Goal: Task Accomplishment & Management: Complete application form

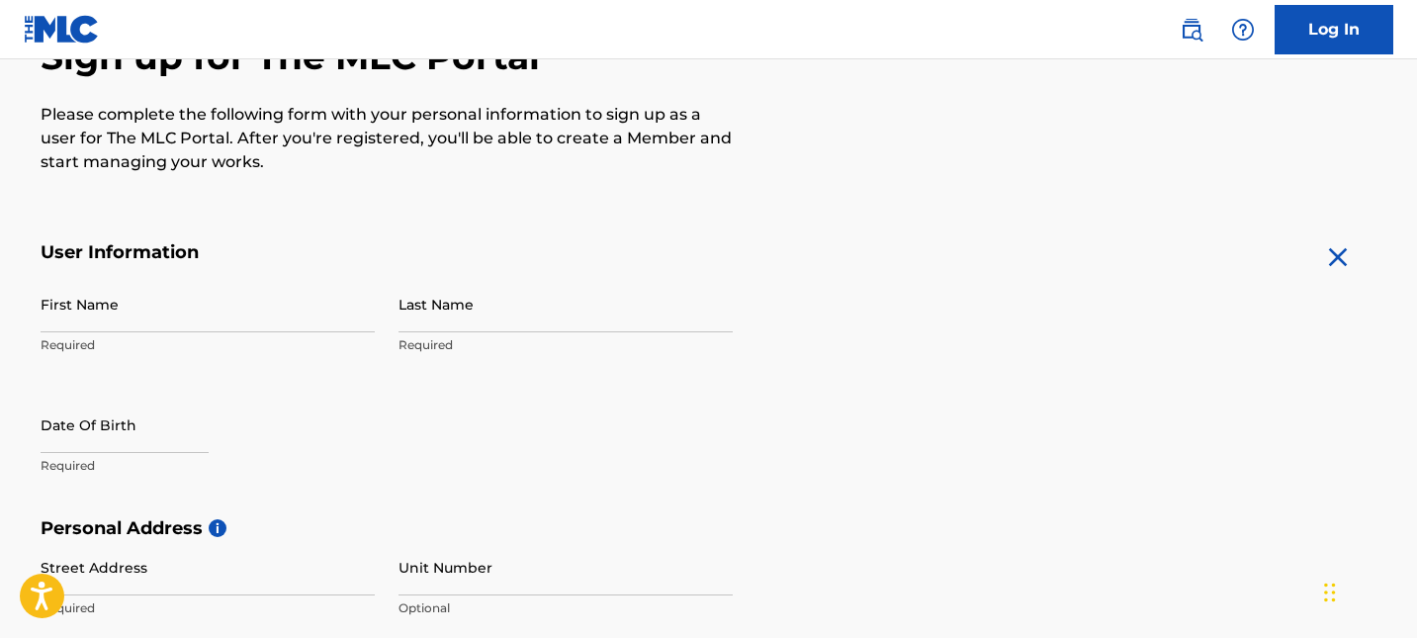
scroll to position [194, 0]
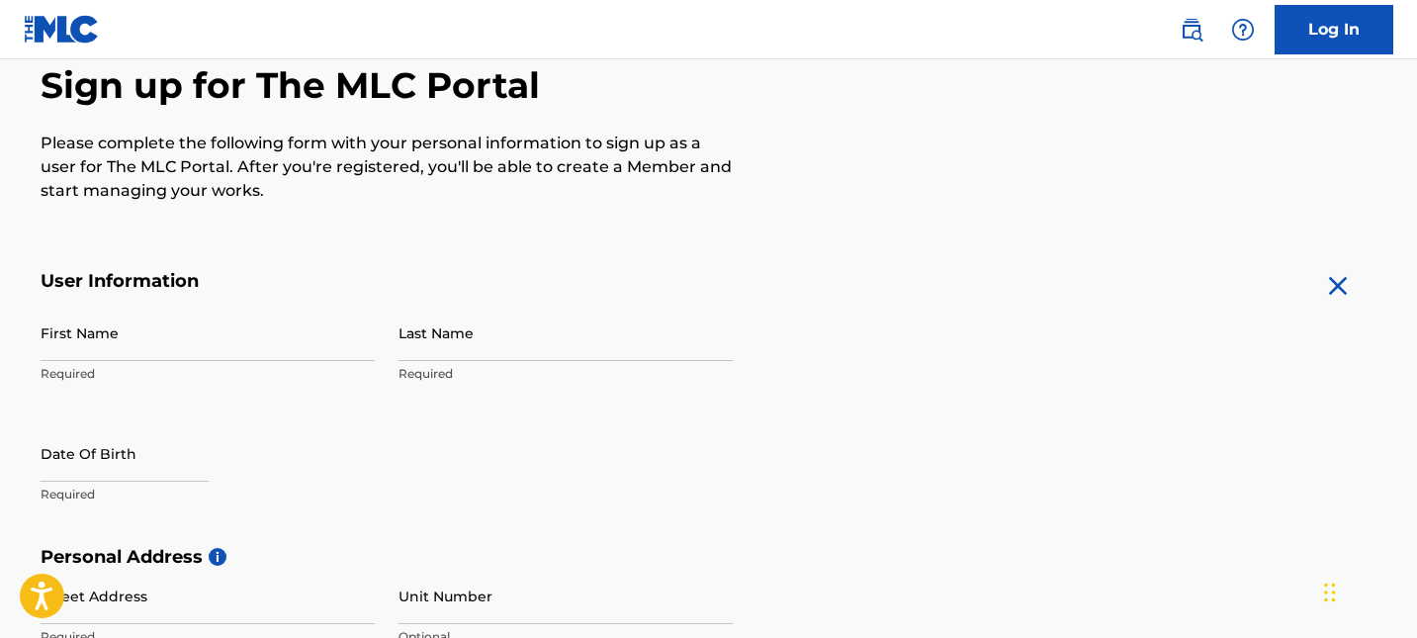
click at [213, 347] on input "First Name" at bounding box center [208, 332] width 334 height 56
type input "[PERSON_NAME]"
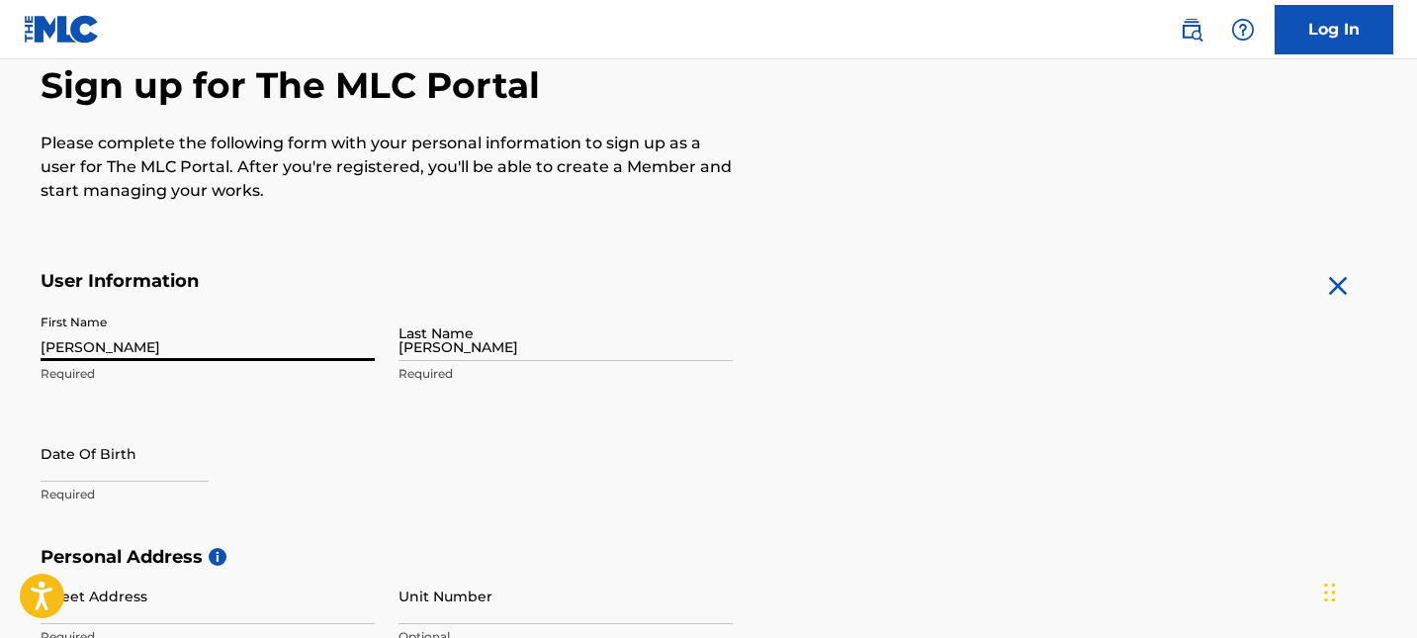
type input "[STREET_ADDRESS][PERSON_NAME]"
type input "[GEOGRAPHIC_DATA]"
type input "[US_STATE]"
type input "89101"
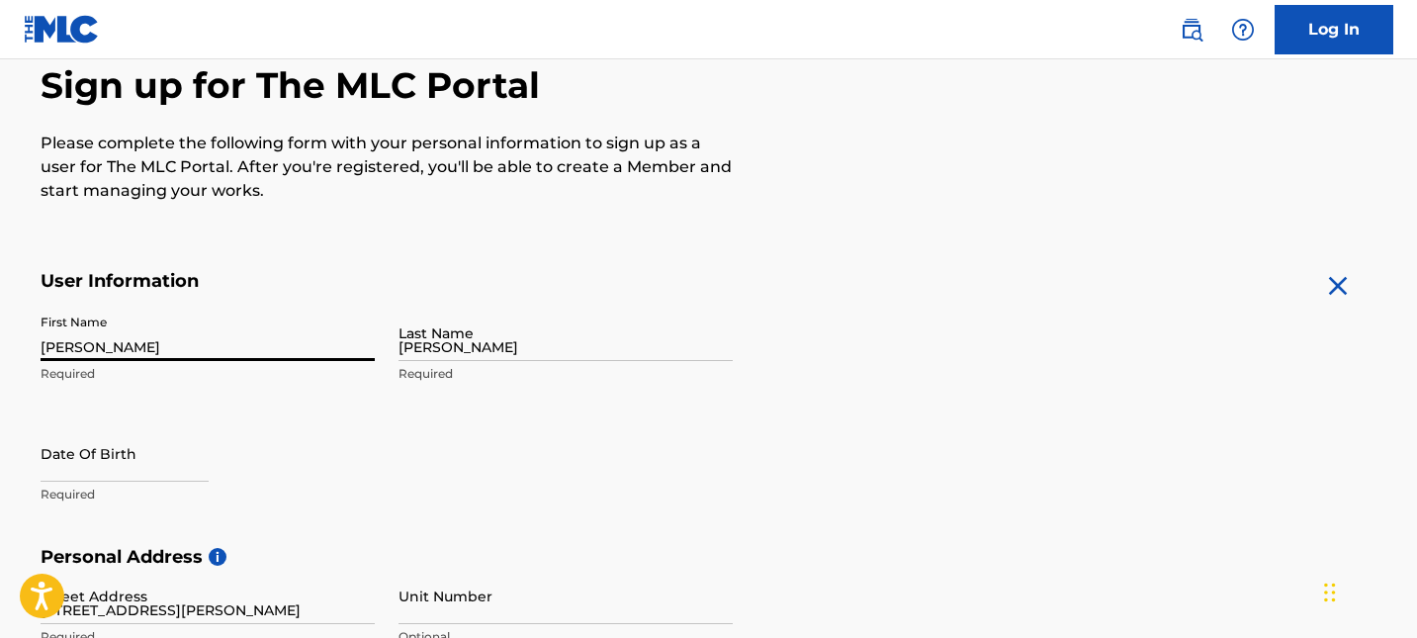
type input "1"
type input "747"
type input "2915760"
type input "[EMAIL_ADDRESS][DOMAIN_NAME]"
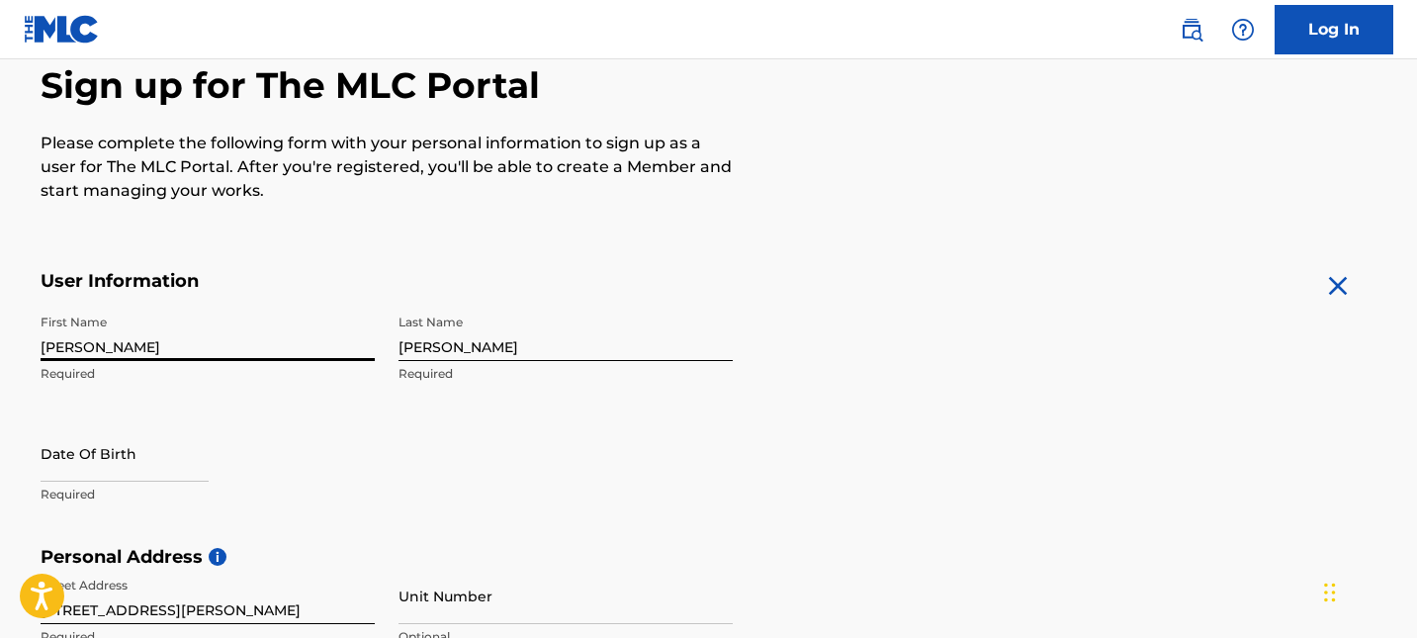
scroll to position [781, 0]
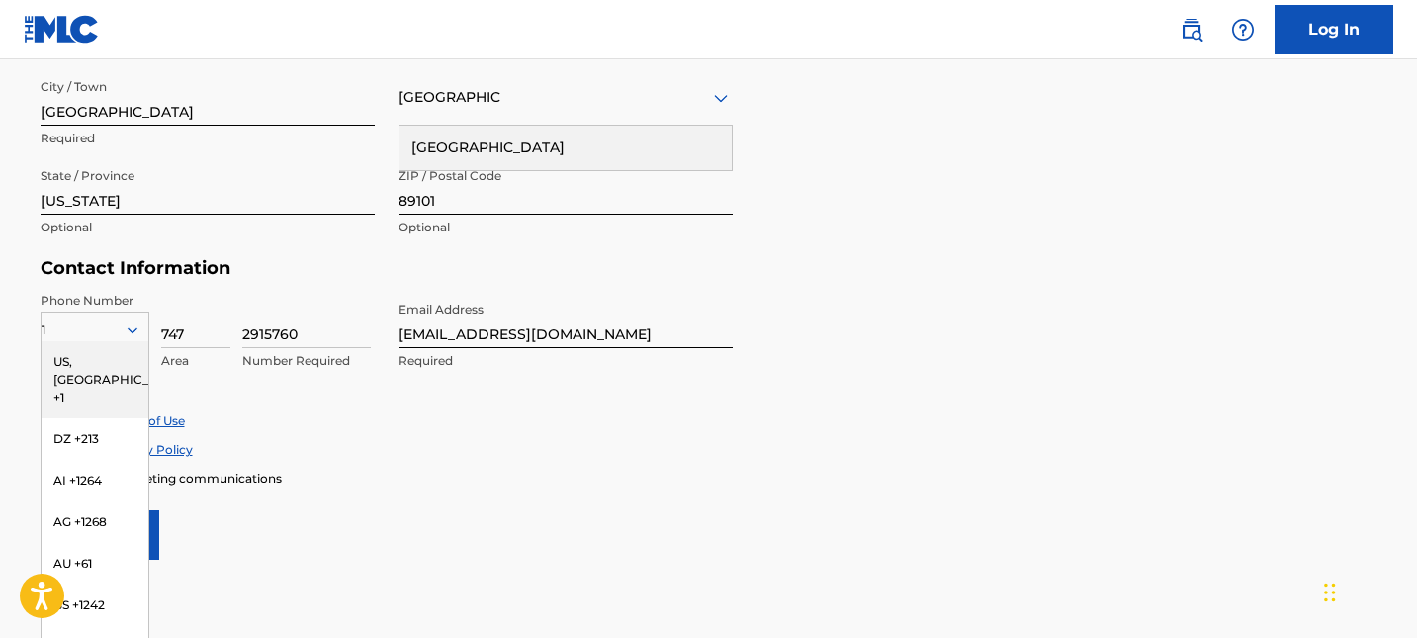
click at [242, 412] on div "Accept Terms of Use" at bounding box center [709, 420] width 1337 height 17
click at [318, 262] on h5 "Contact Information" at bounding box center [387, 268] width 692 height 23
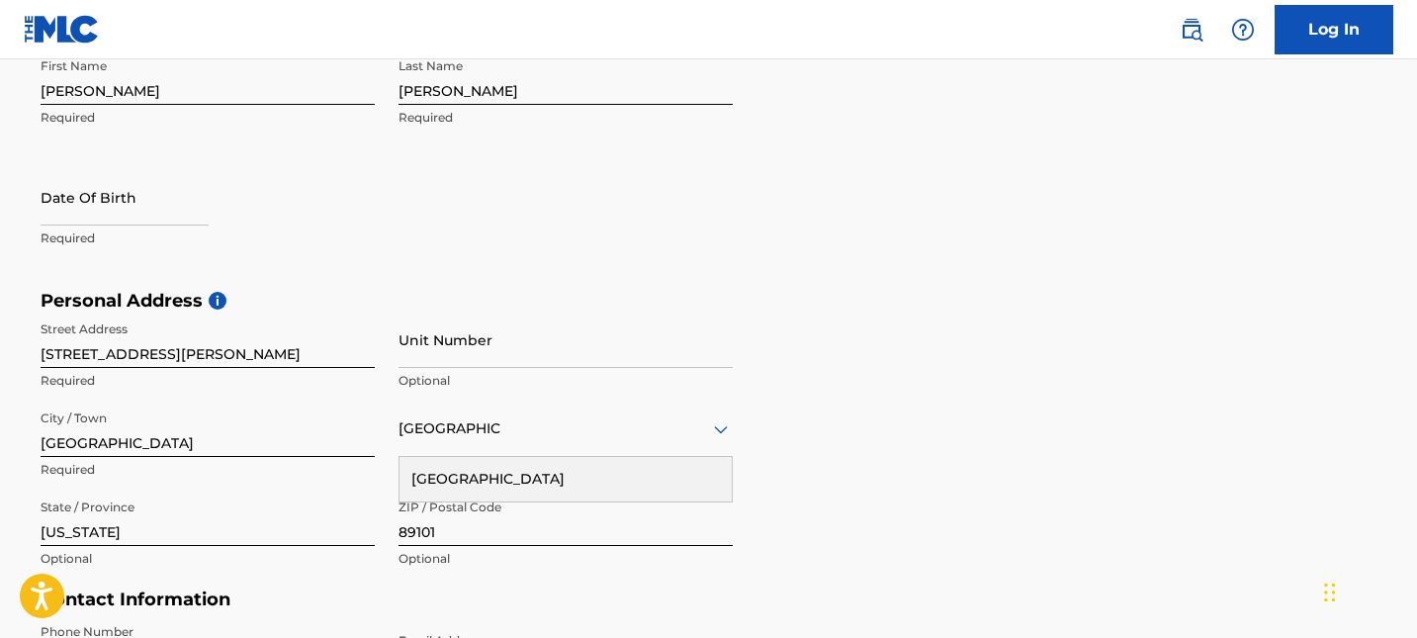
click at [318, 266] on div "First Name [PERSON_NAME] Required Last Name [PERSON_NAME] Required Date Of Birt…" at bounding box center [387, 168] width 692 height 241
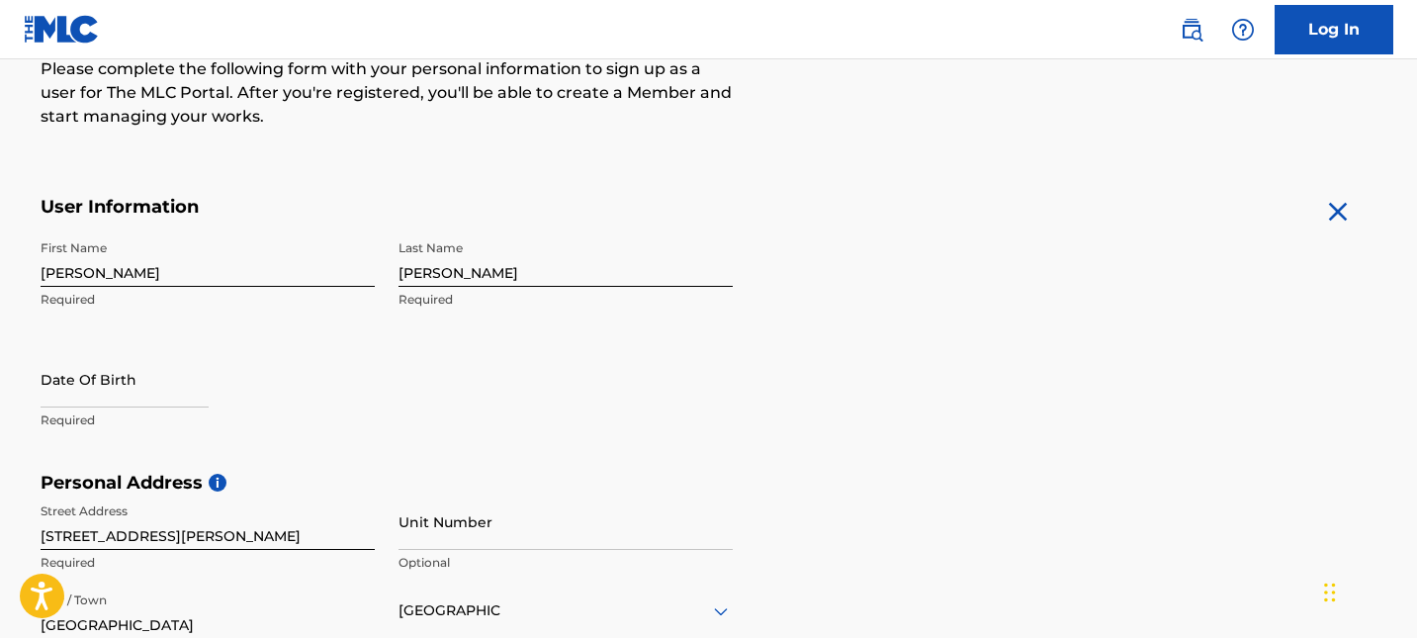
select select "7"
select select "2025"
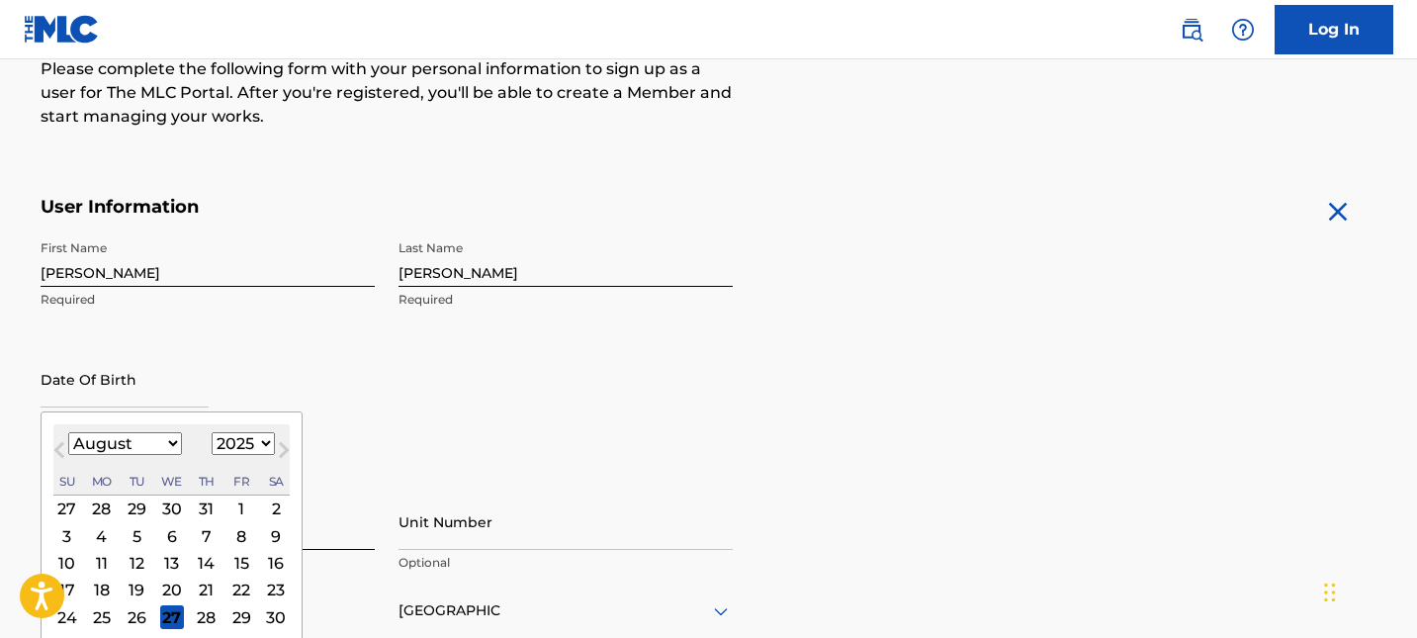
click at [158, 393] on input "text" at bounding box center [125, 379] width 168 height 56
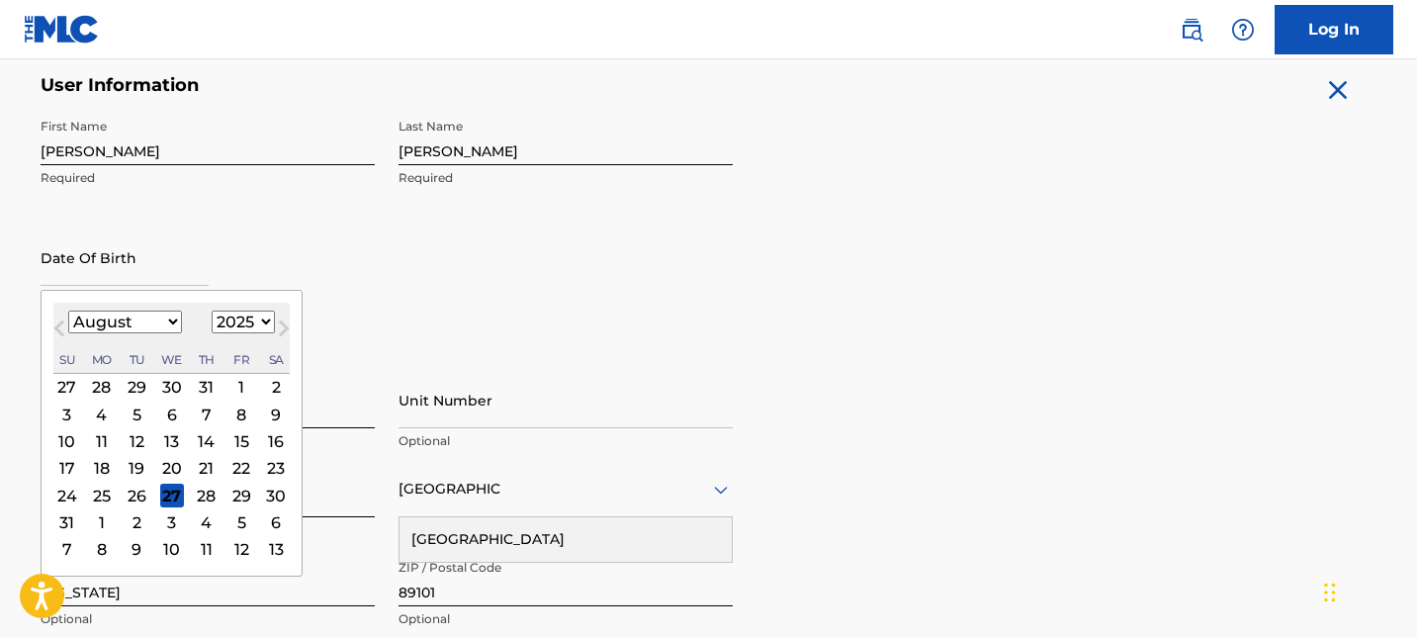
scroll to position [403, 0]
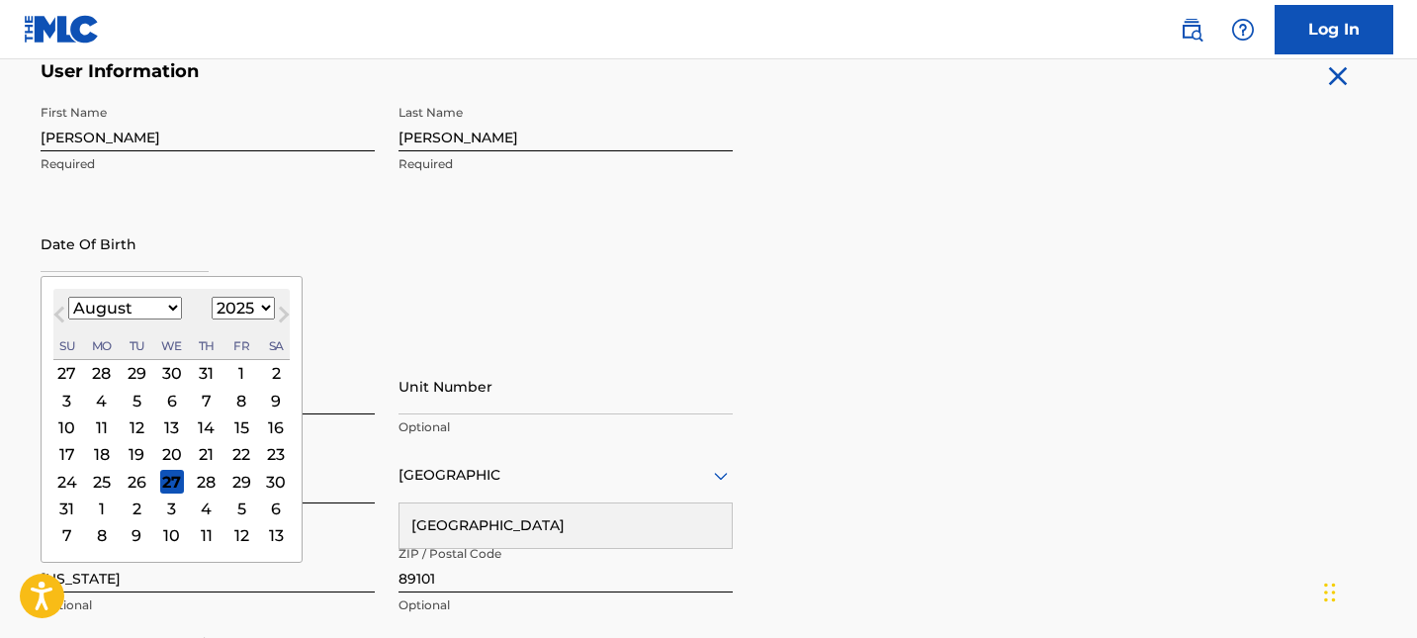
click at [156, 316] on select "January February March April May June July August September October November De…" at bounding box center [125, 308] width 114 height 23
select select "1"
click at [242, 306] on select "1899 1900 1901 1902 1903 1904 1905 1906 1907 1908 1909 1910 1911 1912 1913 1914…" at bounding box center [243, 308] width 63 height 23
select select "2006"
click at [172, 405] on div "8" at bounding box center [171, 401] width 24 height 24
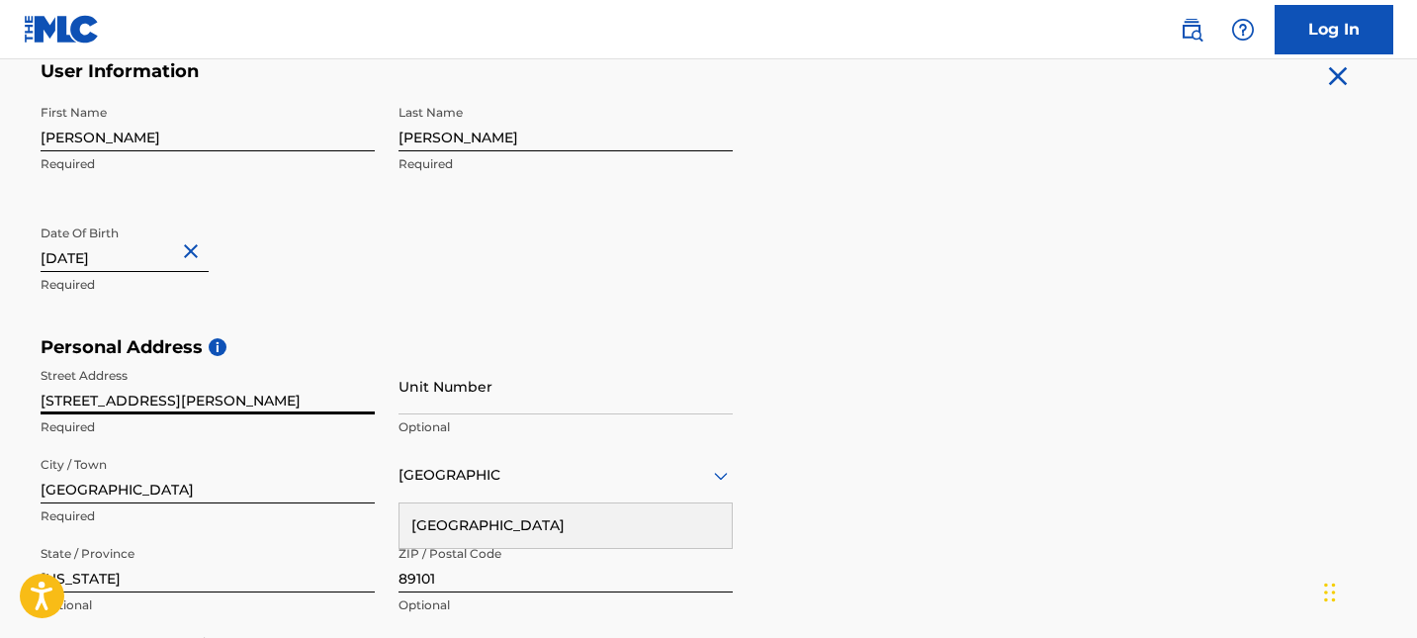
click at [208, 408] on input "[STREET_ADDRESS][PERSON_NAME]" at bounding box center [208, 386] width 334 height 56
drag, startPoint x: 195, startPoint y: 407, endPoint x: 18, endPoint y: 402, distance: 177.0
click at [18, 402] on div "The MLC uses identity verification before a user is registered to comply with K…" at bounding box center [709, 363] width 1384 height 1147
type input "1590 [PERSON_NAME] St"
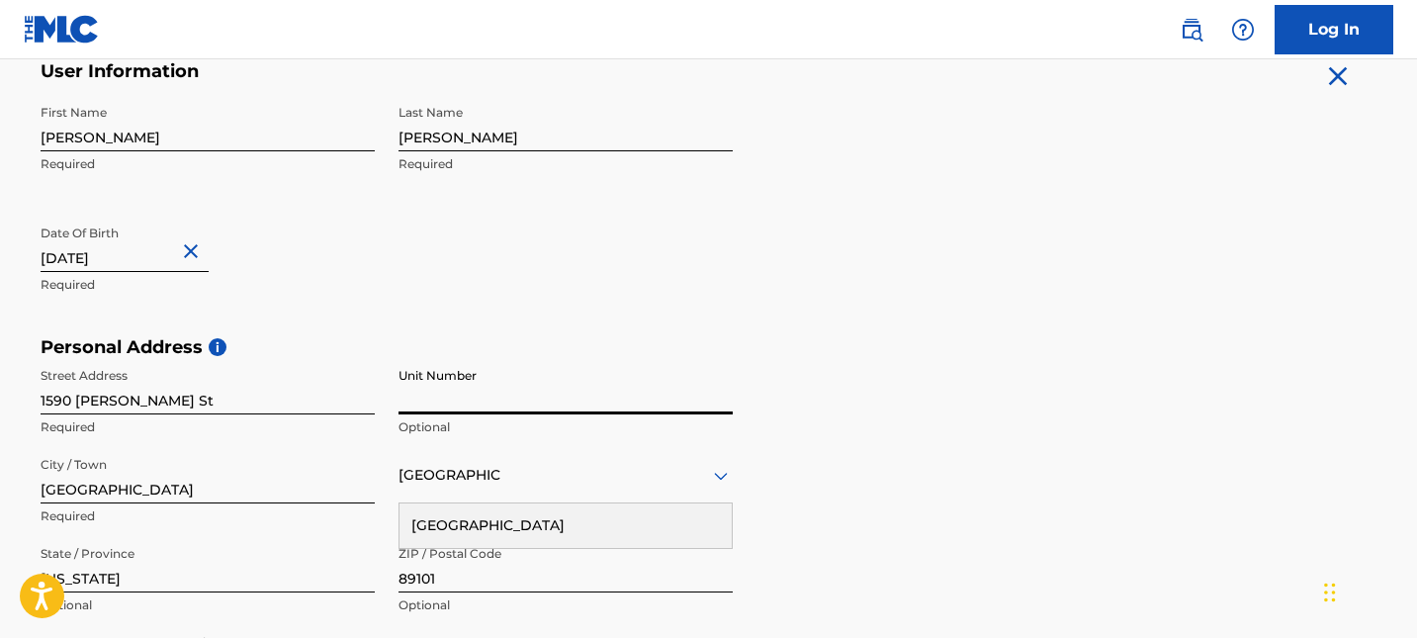
click at [422, 402] on input "Unit Number" at bounding box center [565, 386] width 334 height 56
type input "#411"
click at [236, 487] on input "[GEOGRAPHIC_DATA]" at bounding box center [208, 475] width 334 height 56
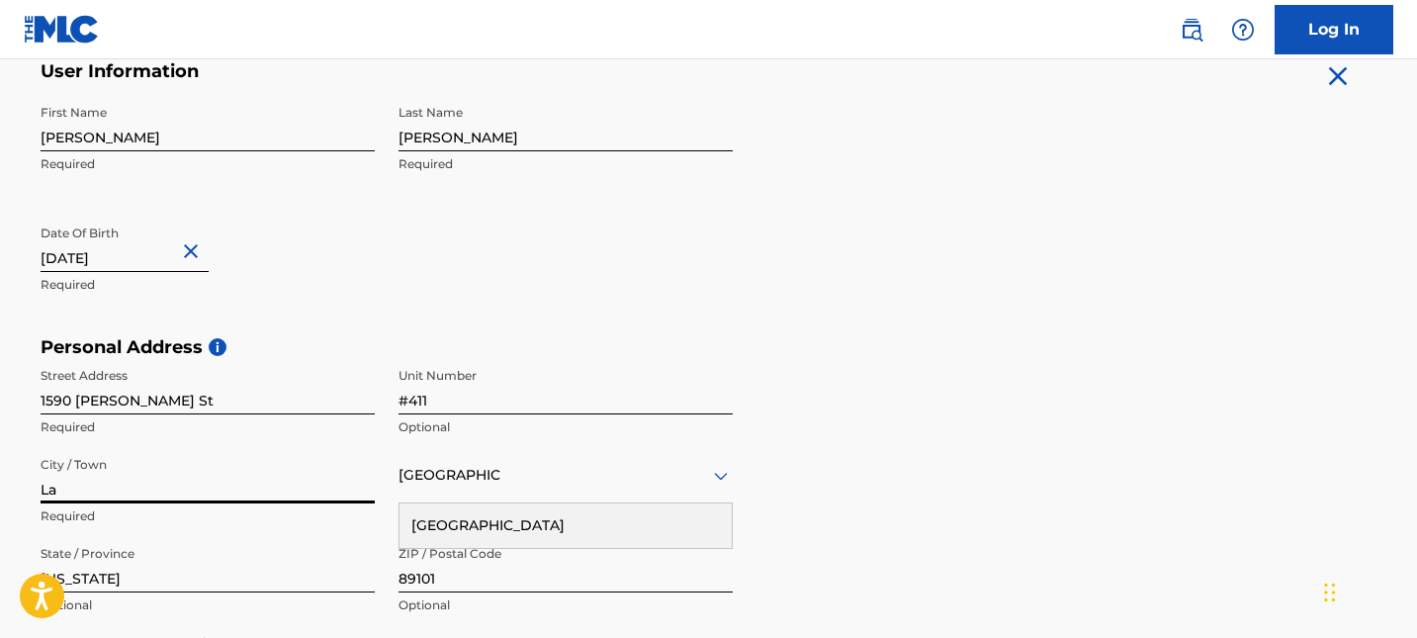
type input "L"
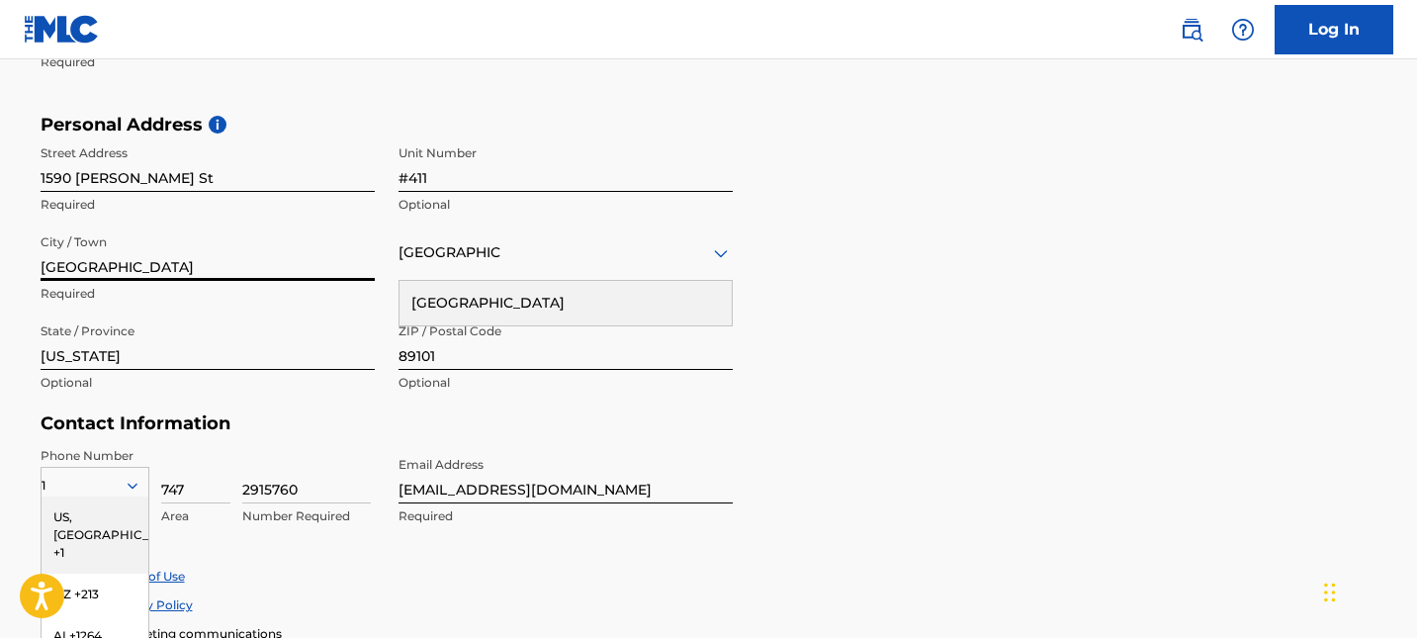
scroll to position [649, 0]
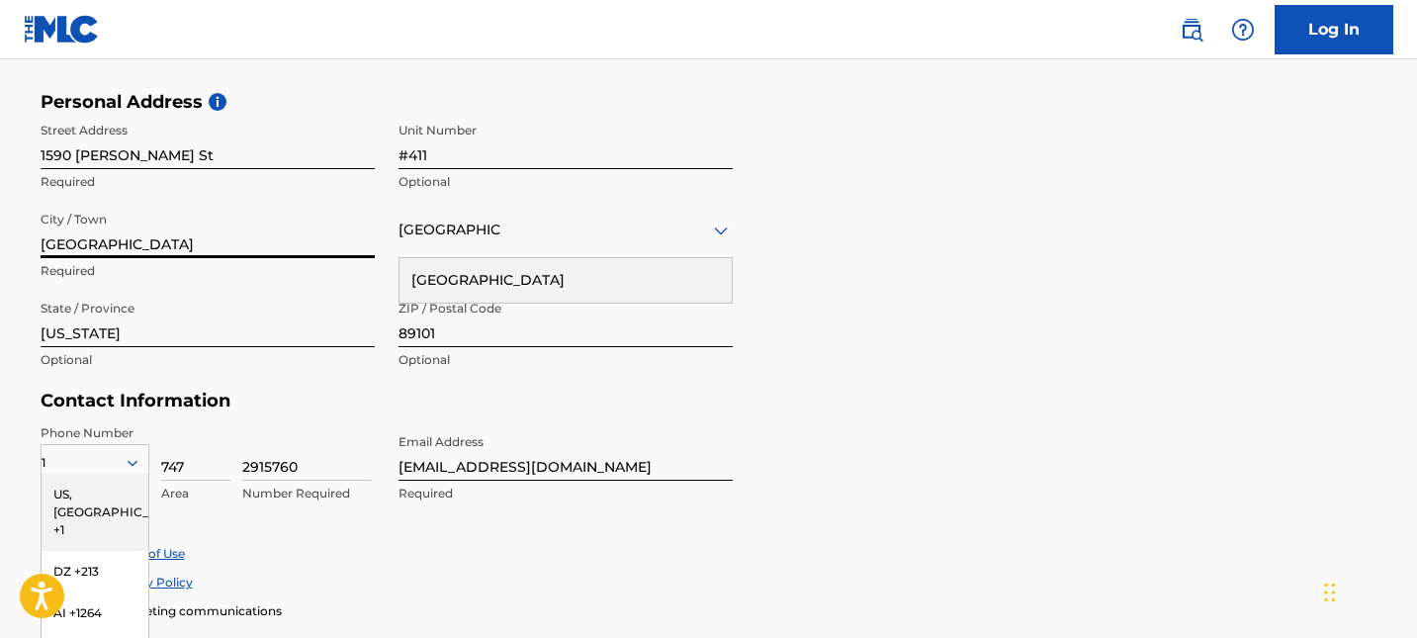
type input "[GEOGRAPHIC_DATA]"
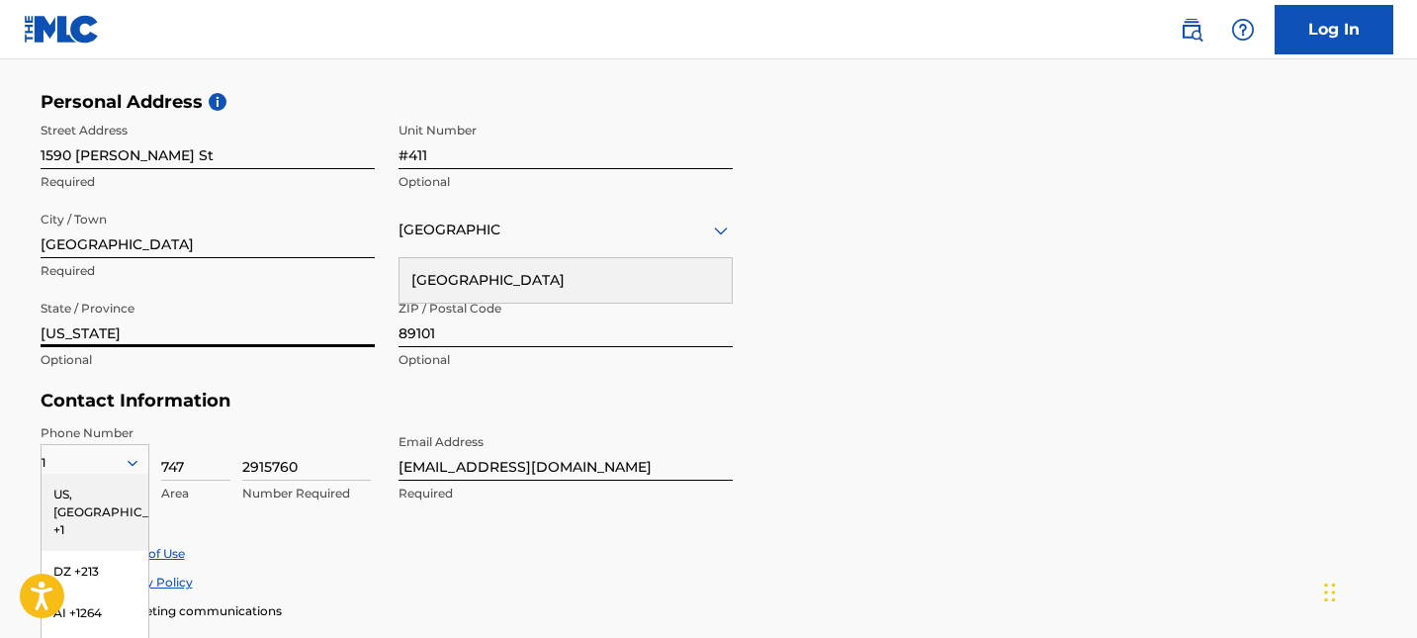
drag, startPoint x: 258, startPoint y: 317, endPoint x: 0, endPoint y: 323, distance: 258.1
click at [0, 321] on main "The MLC uses identity verification before a user is registered to comply with K…" at bounding box center [708, 107] width 1417 height 1392
drag, startPoint x: 66, startPoint y: 337, endPoint x: 105, endPoint y: 332, distance: 38.9
click at [104, 332] on input "[US_STATE]" at bounding box center [208, 319] width 334 height 56
click at [105, 331] on input "[US_STATE]" at bounding box center [208, 319] width 334 height 56
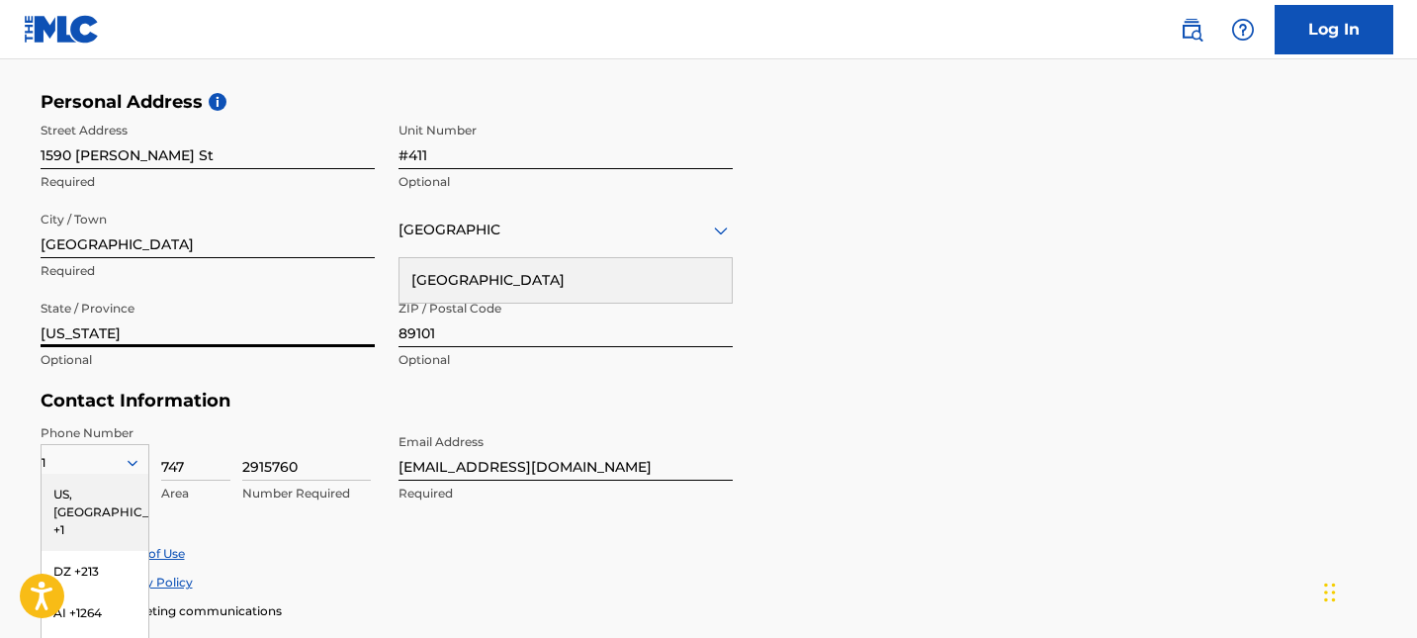
drag, startPoint x: 105, startPoint y: 331, endPoint x: 0, endPoint y: 331, distance: 104.8
click at [0, 331] on main "The MLC uses identity verification before a user is registered to comply with K…" at bounding box center [708, 107] width 1417 height 1392
type input "[US_STATE]"
click at [444, 347] on div "ZIP / Postal Code 89101 Optional" at bounding box center [565, 335] width 334 height 89
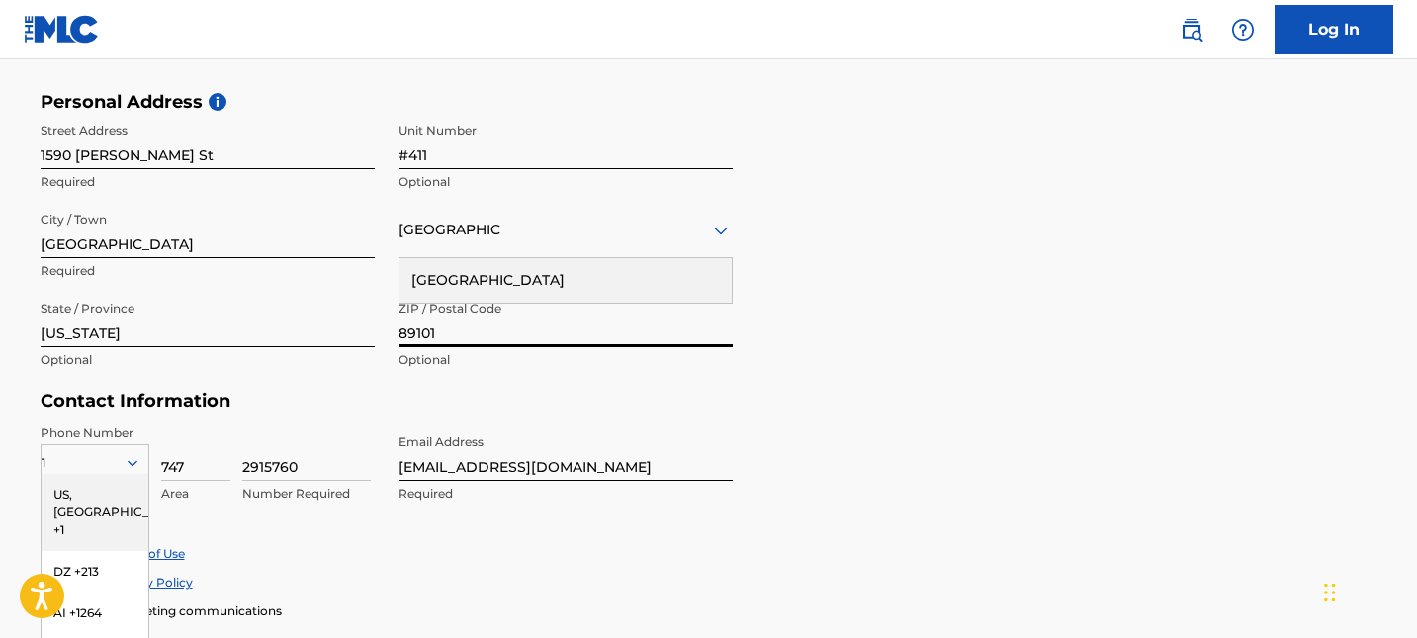
click at [445, 338] on input "89101" at bounding box center [565, 319] width 334 height 56
type input "80202"
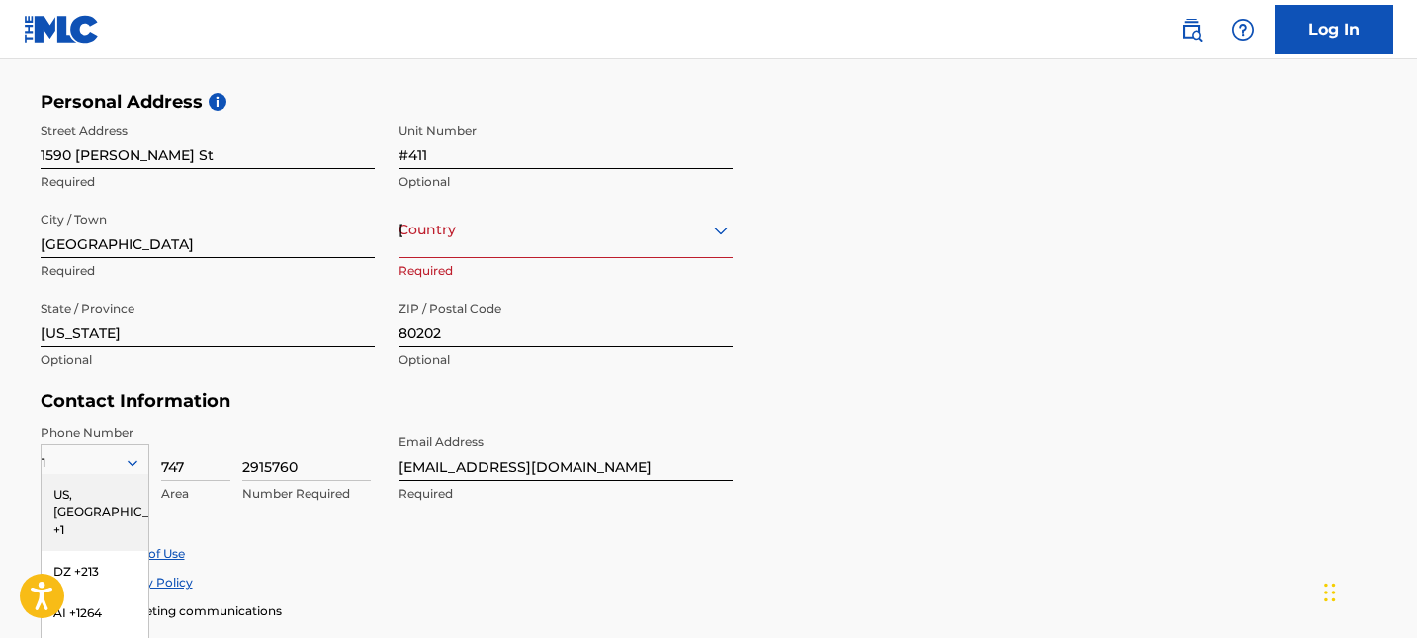
click at [637, 240] on div "[GEOGRAPHIC_DATA]" at bounding box center [565, 229] width 334 height 25
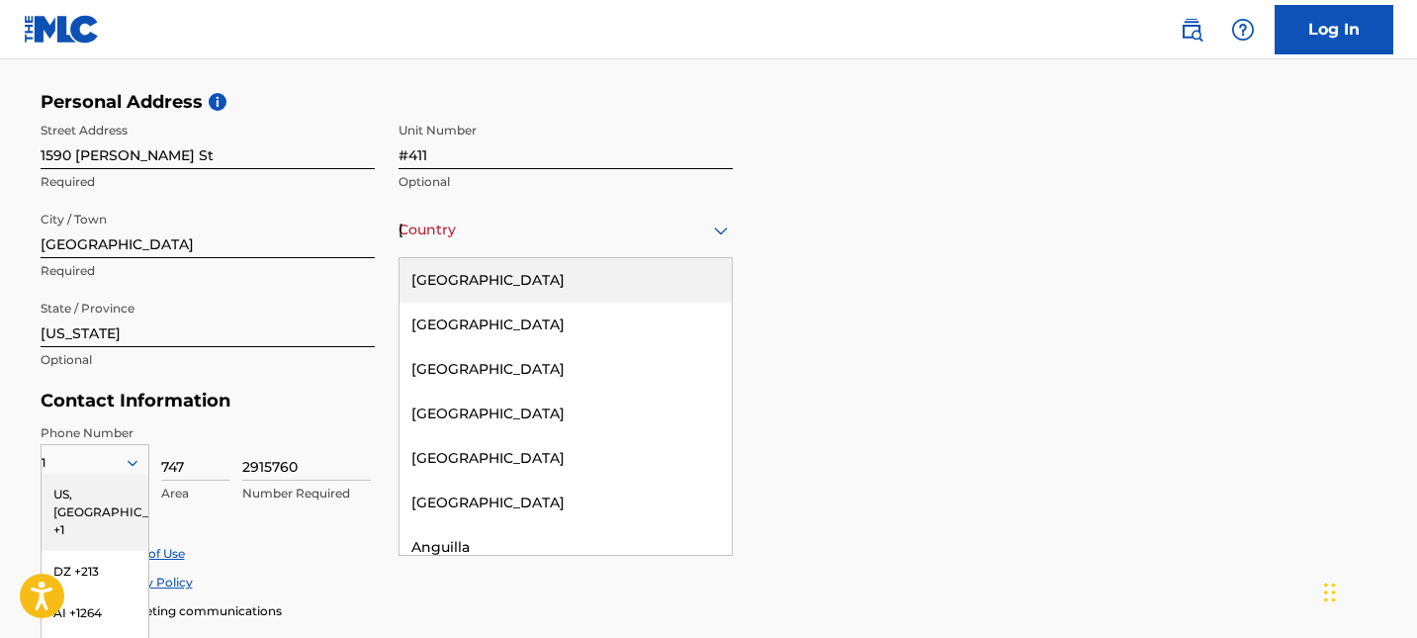
click at [563, 276] on div "[GEOGRAPHIC_DATA]" at bounding box center [565, 280] width 332 height 44
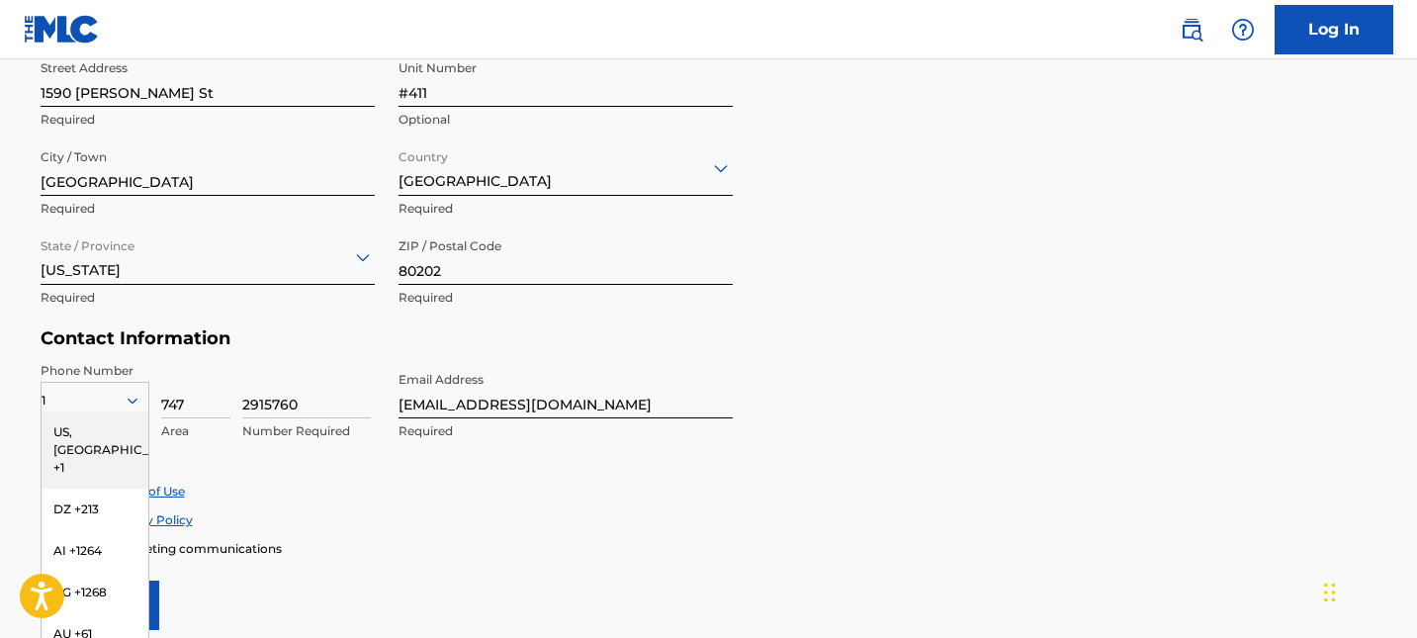
scroll to position [731, 0]
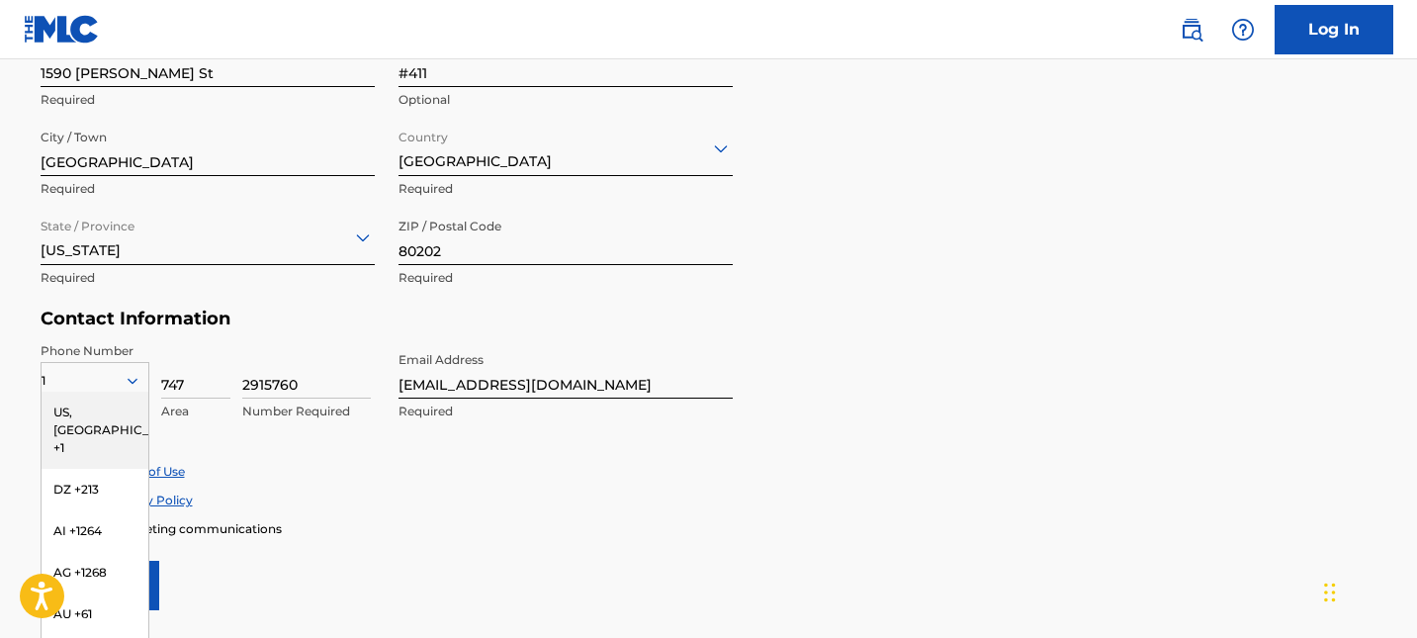
click at [111, 401] on div "US, [GEOGRAPHIC_DATA] +1" at bounding box center [95, 429] width 107 height 77
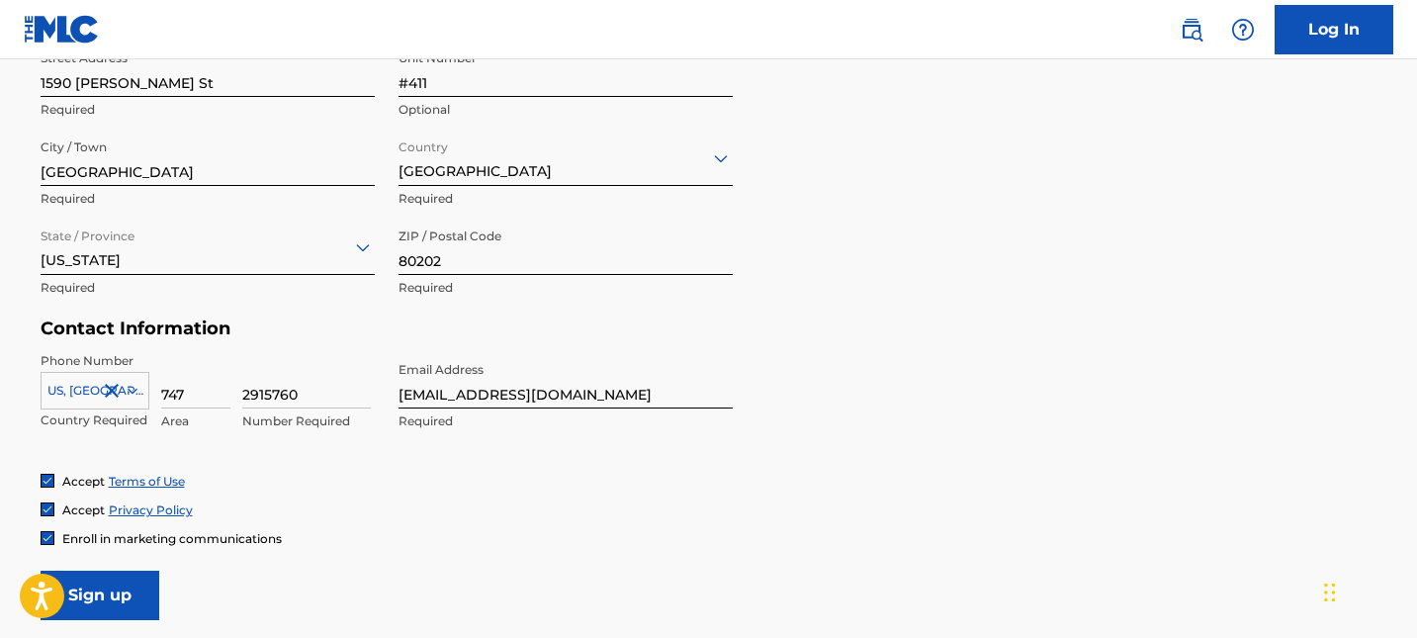
scroll to position [908, 0]
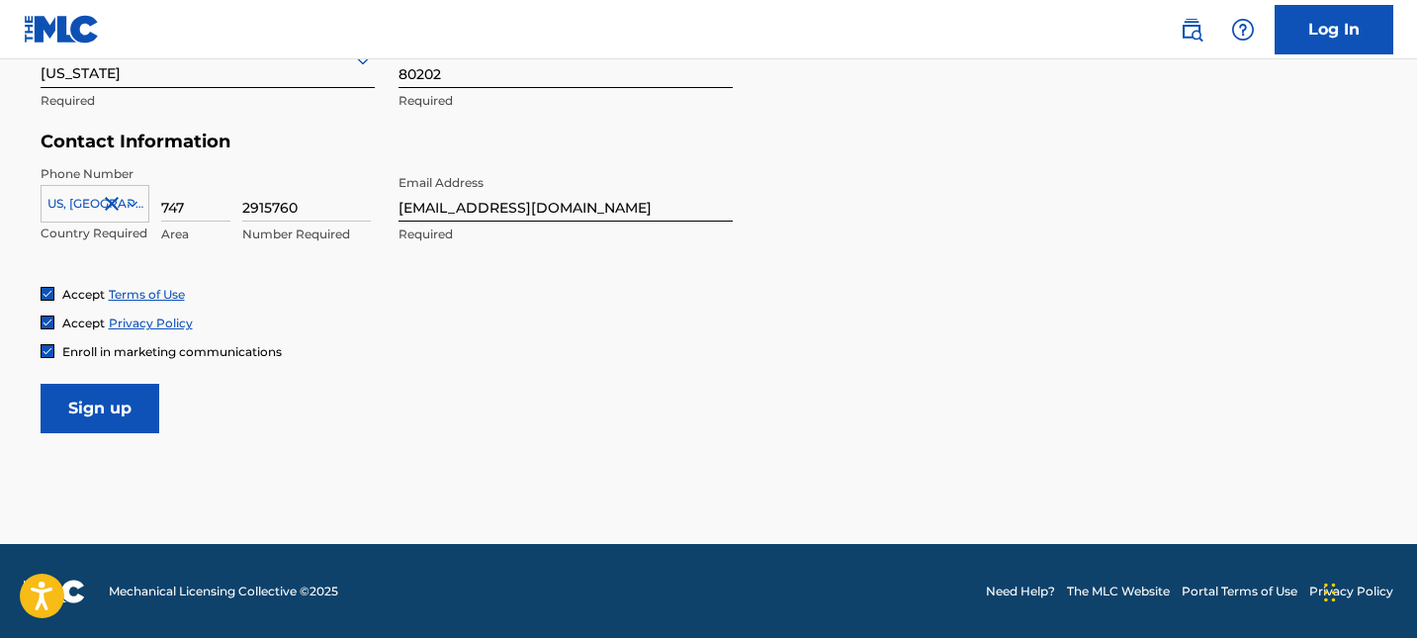
click at [129, 394] on input "Sign up" at bounding box center [100, 408] width 119 height 49
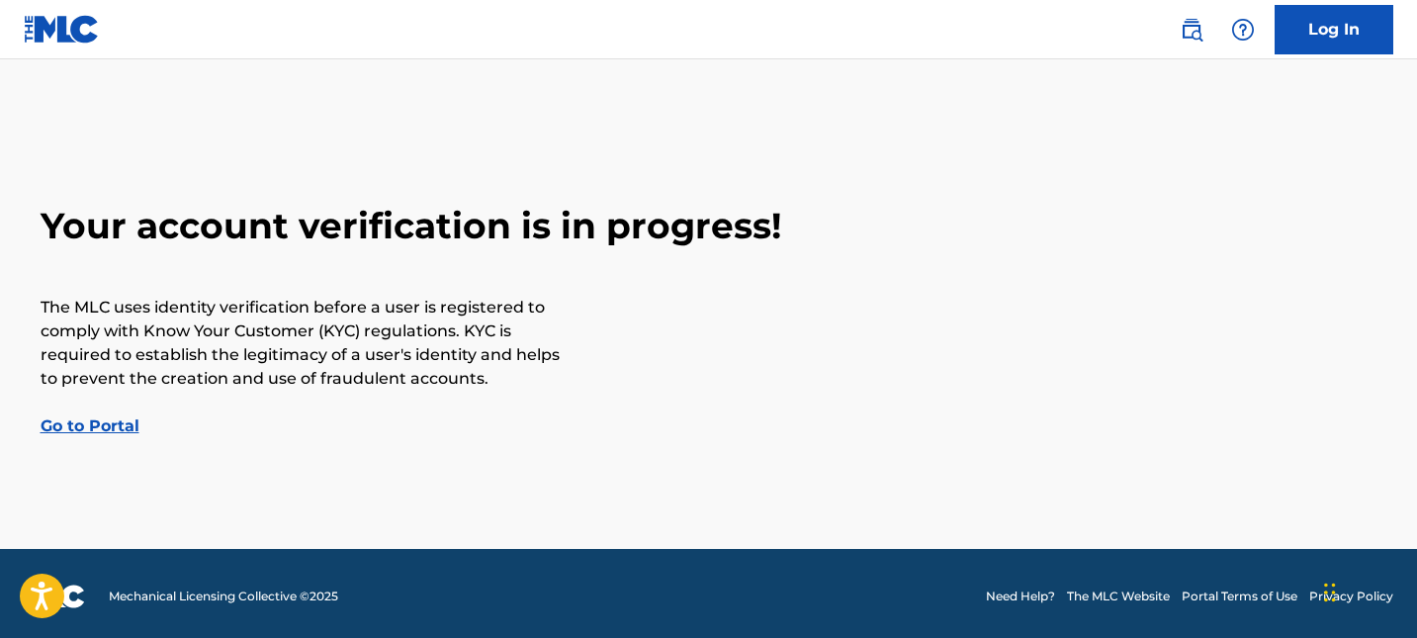
click at [79, 421] on link "Go to Portal" at bounding box center [90, 425] width 99 height 19
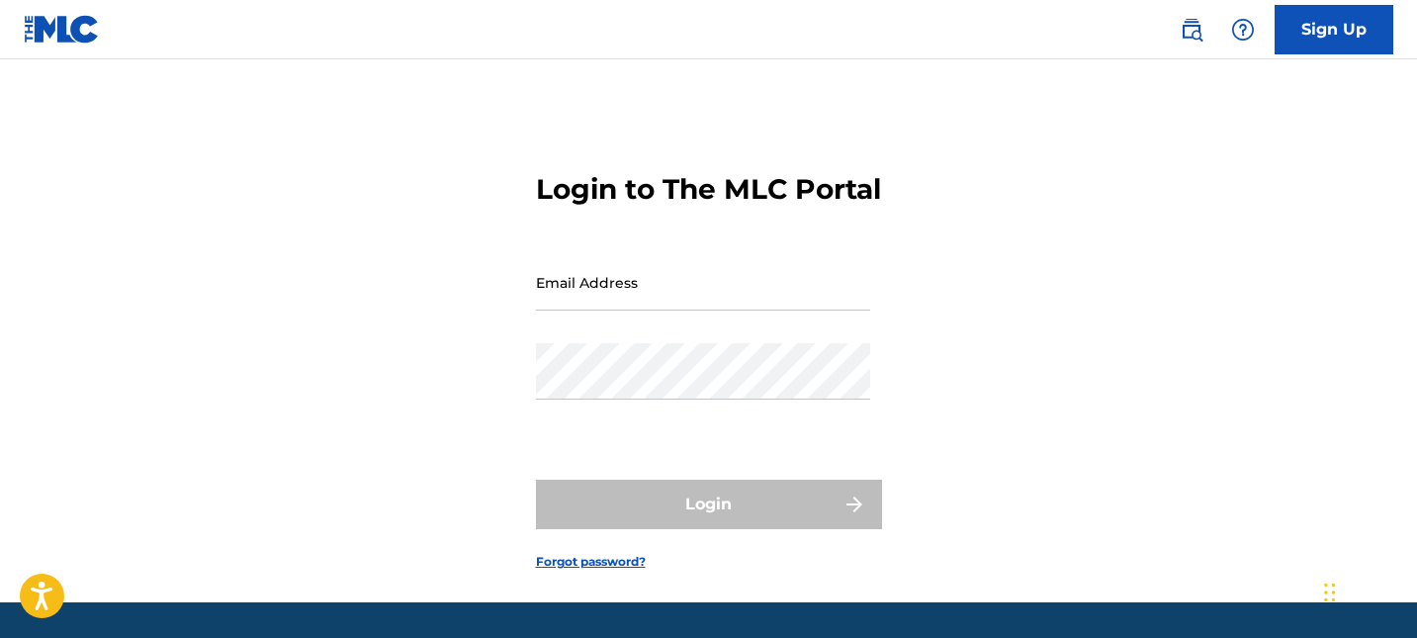
click at [683, 310] on input "Email Address" at bounding box center [703, 282] width 334 height 56
type input "[EMAIL_ADDRESS][DOMAIN_NAME]"
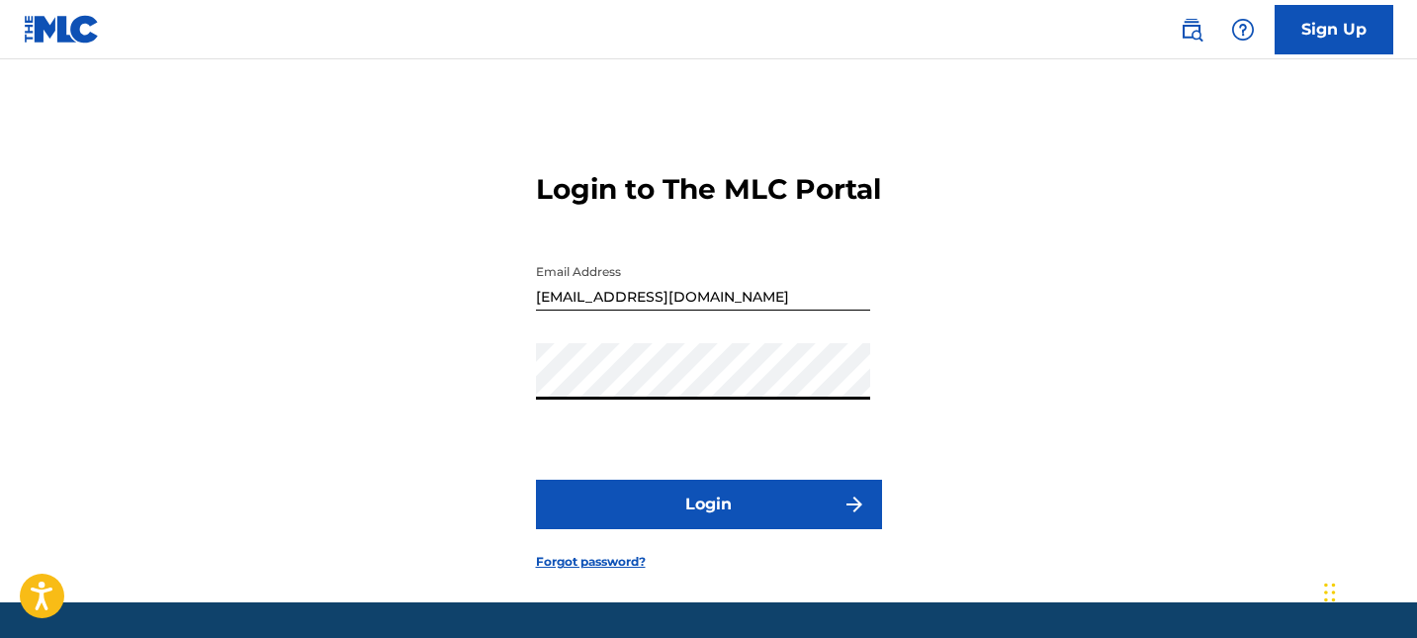
click at [536, 479] on button "Login" at bounding box center [709, 503] width 346 height 49
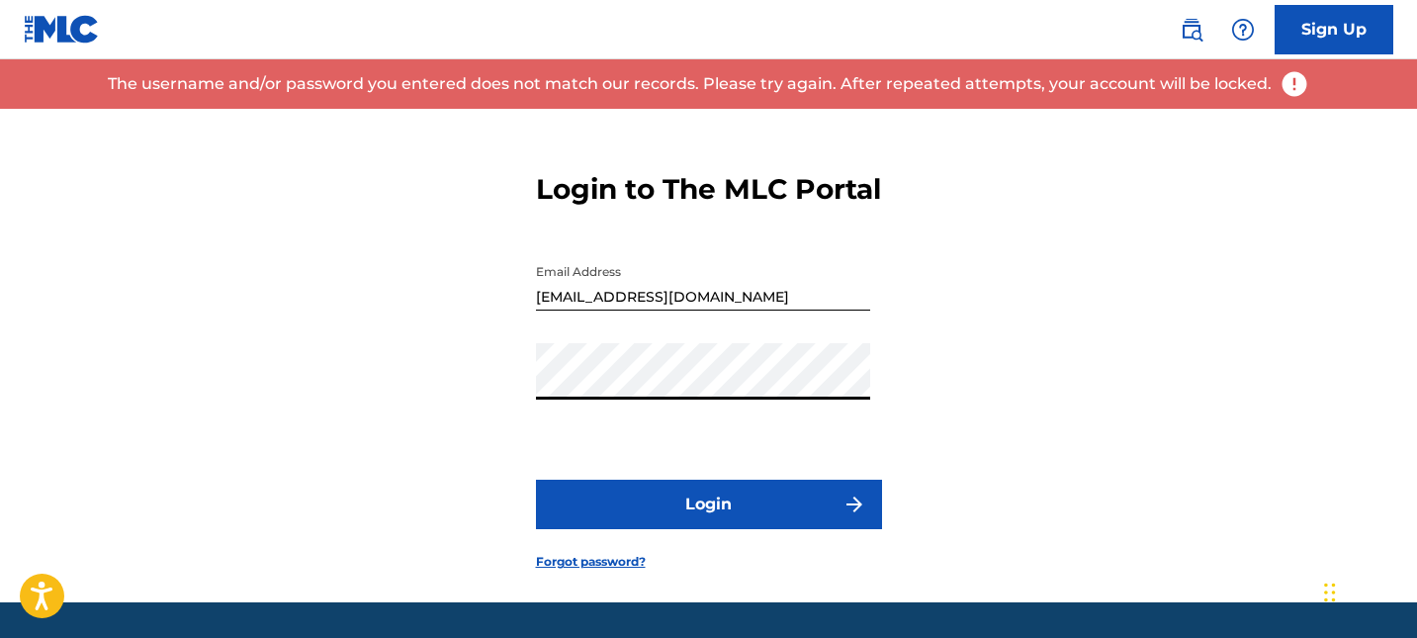
click at [516, 278] on div "Login to The MLC Portal Email Address [EMAIL_ADDRESS][DOMAIN_NAME] Password Log…" at bounding box center [709, 355] width 1384 height 493
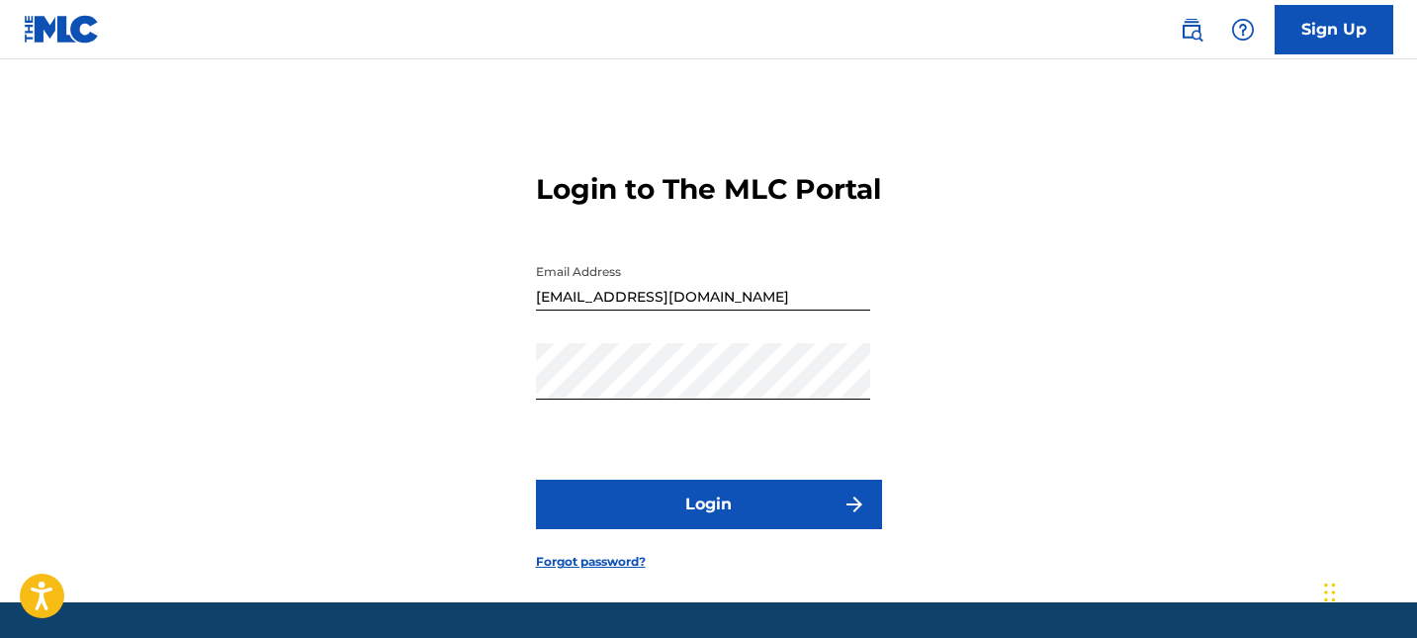
click at [748, 432] on div "Password" at bounding box center [703, 387] width 334 height 89
click at [701, 529] on button "Login" at bounding box center [709, 503] width 346 height 49
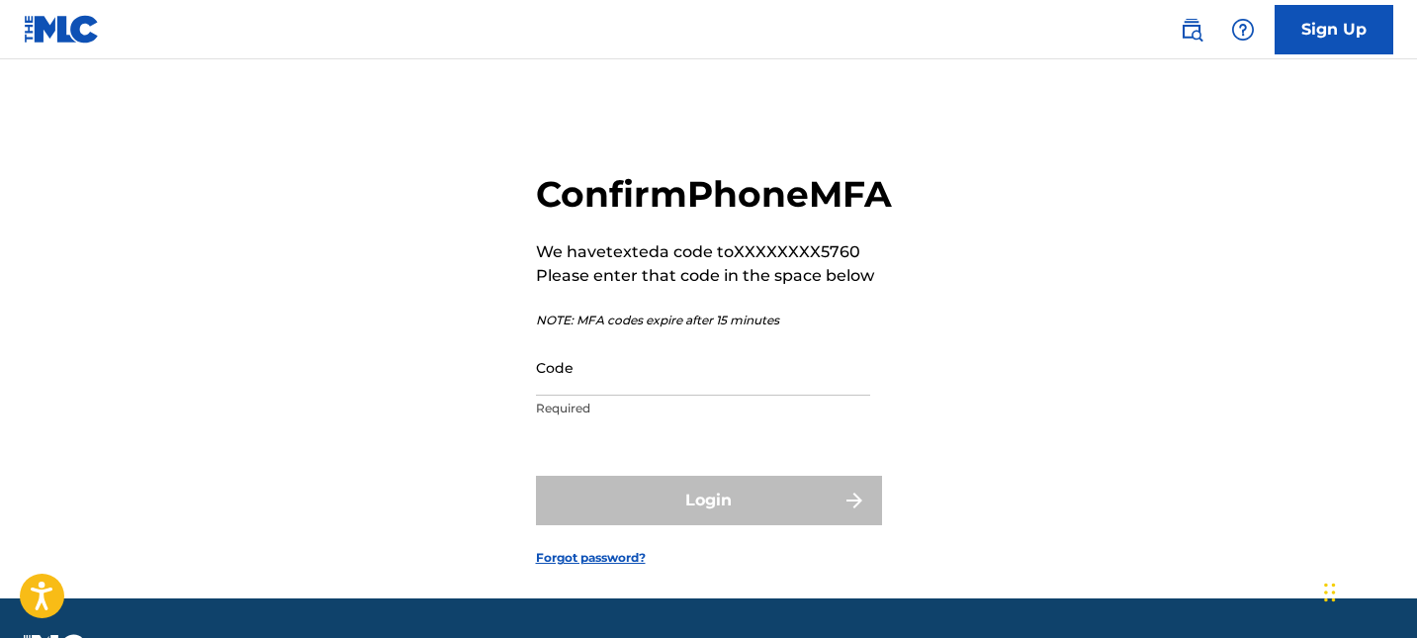
click at [662, 395] on input "Code" at bounding box center [703, 367] width 334 height 56
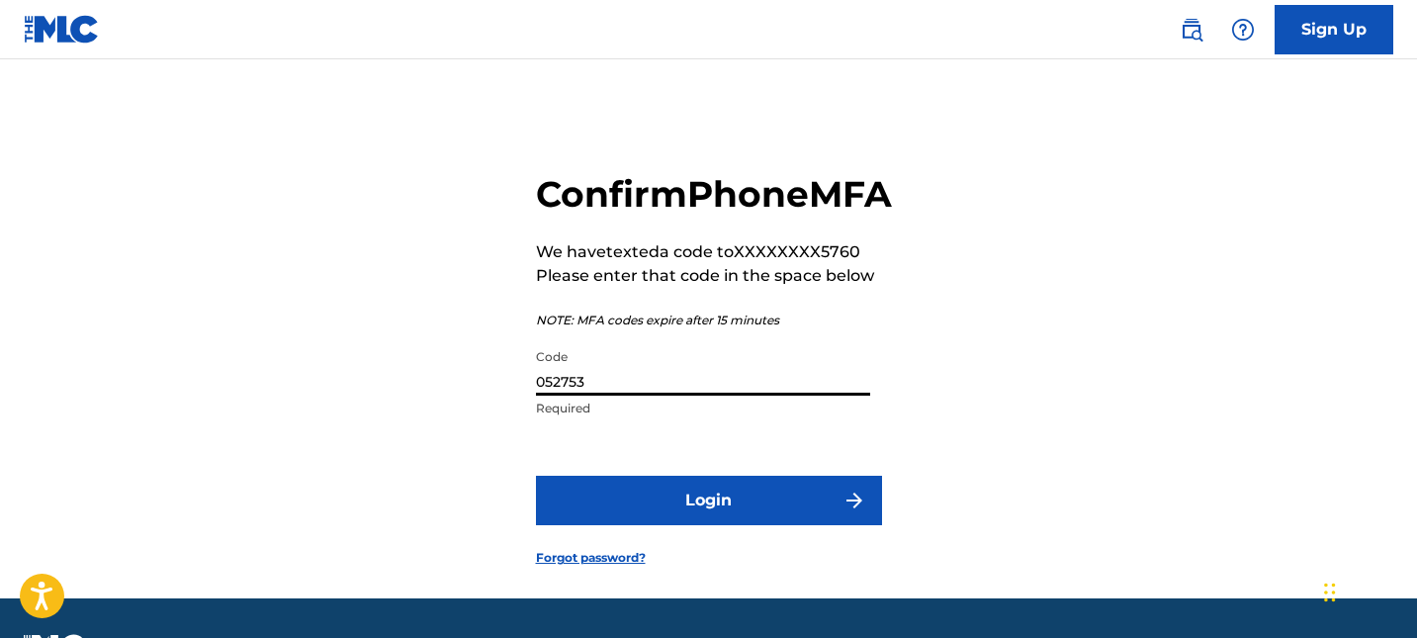
type input "052753"
click at [536, 476] on button "Login" at bounding box center [709, 500] width 346 height 49
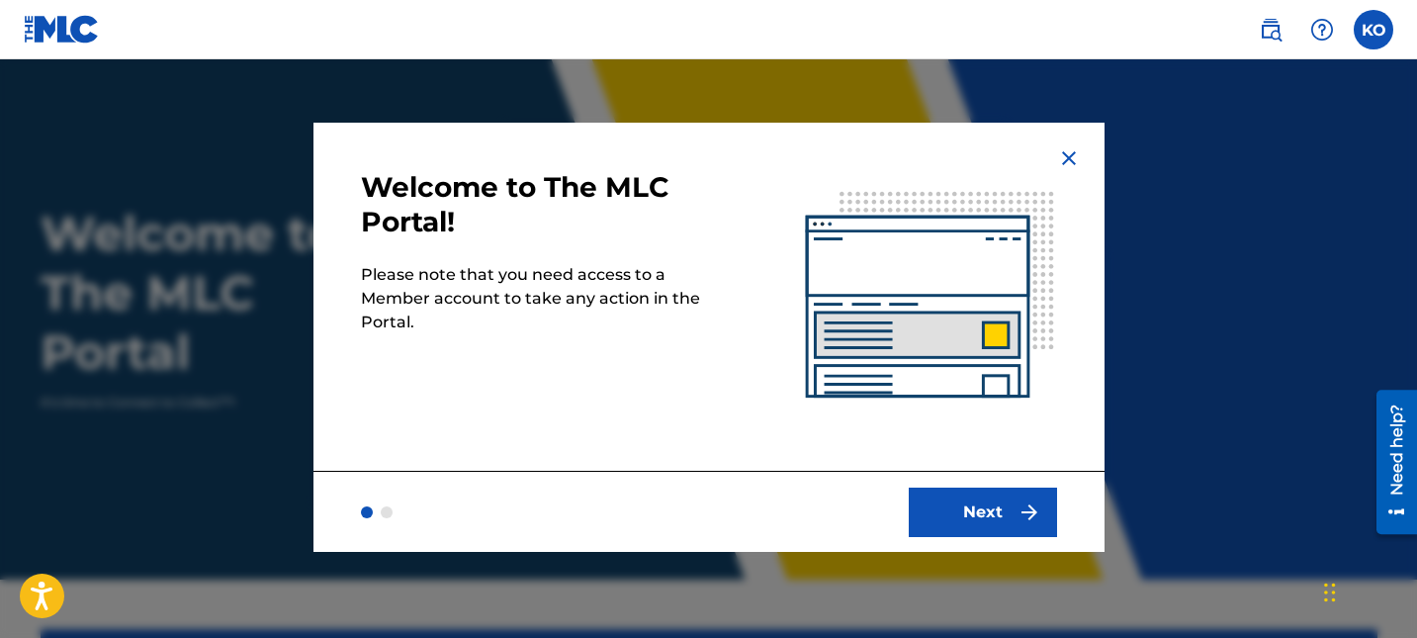
click at [978, 511] on button "Next" at bounding box center [983, 511] width 148 height 49
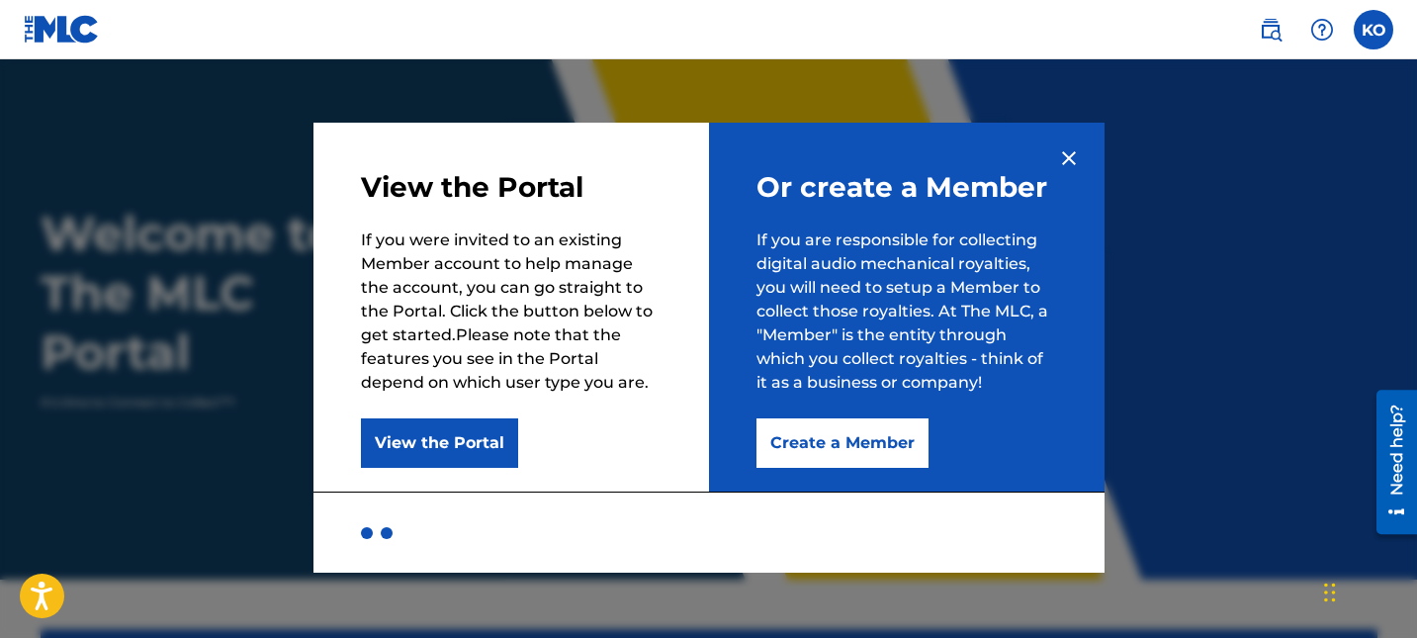
click at [828, 439] on button "Create a Member" at bounding box center [842, 442] width 172 height 49
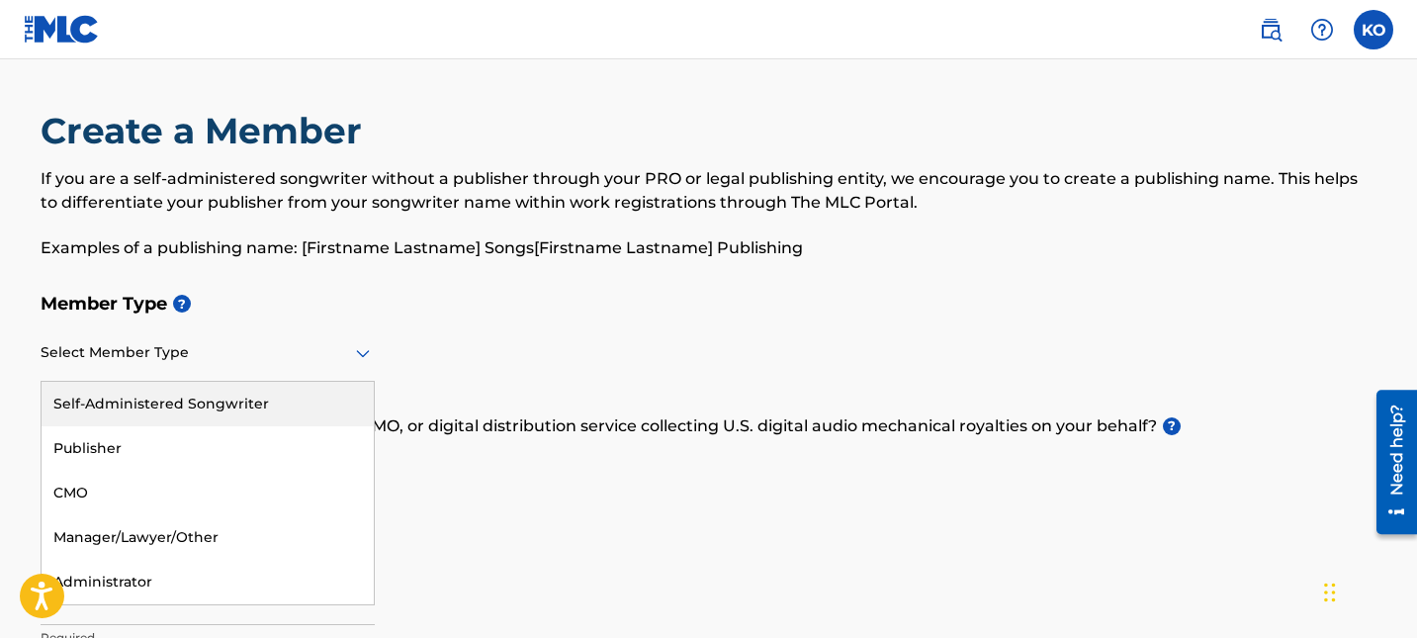
click at [292, 353] on div at bounding box center [208, 352] width 334 height 25
click at [277, 407] on div "Self-Administered Songwriter" at bounding box center [208, 404] width 332 height 44
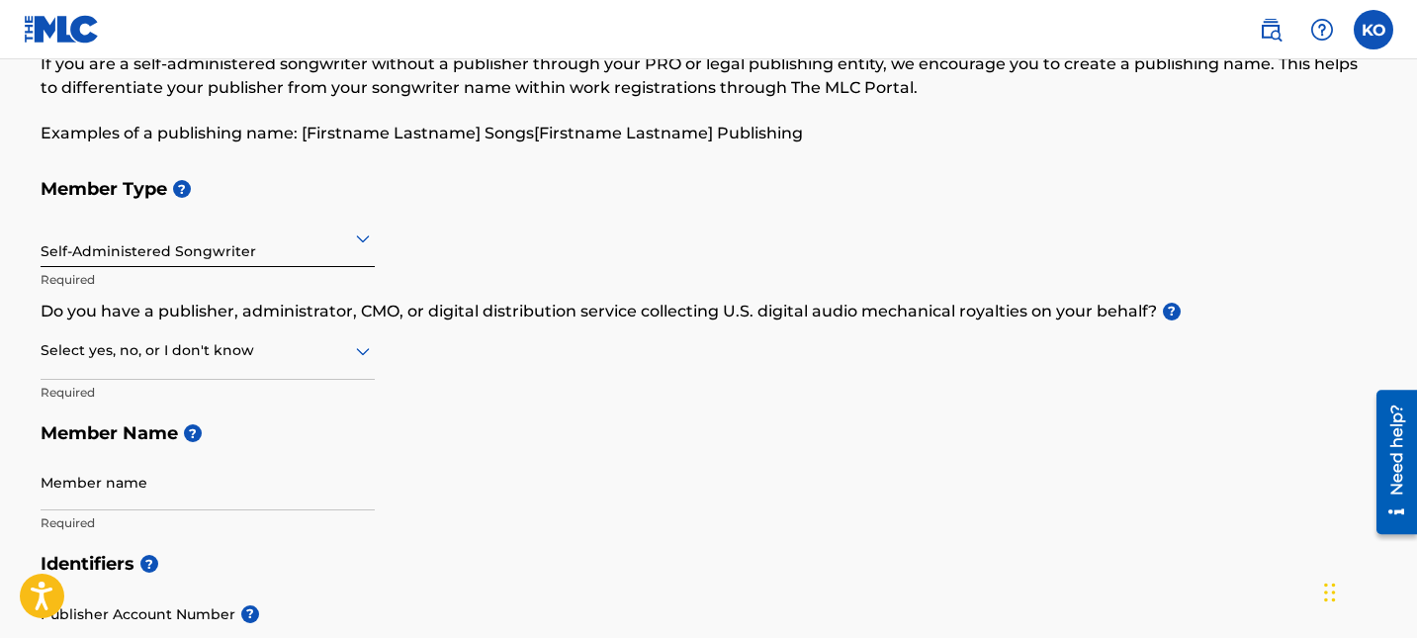
scroll to position [116, 0]
click at [300, 362] on div "Select yes, no, or I don't know" at bounding box center [208, 350] width 334 height 56
click at [277, 439] on div "No" at bounding box center [208, 445] width 332 height 44
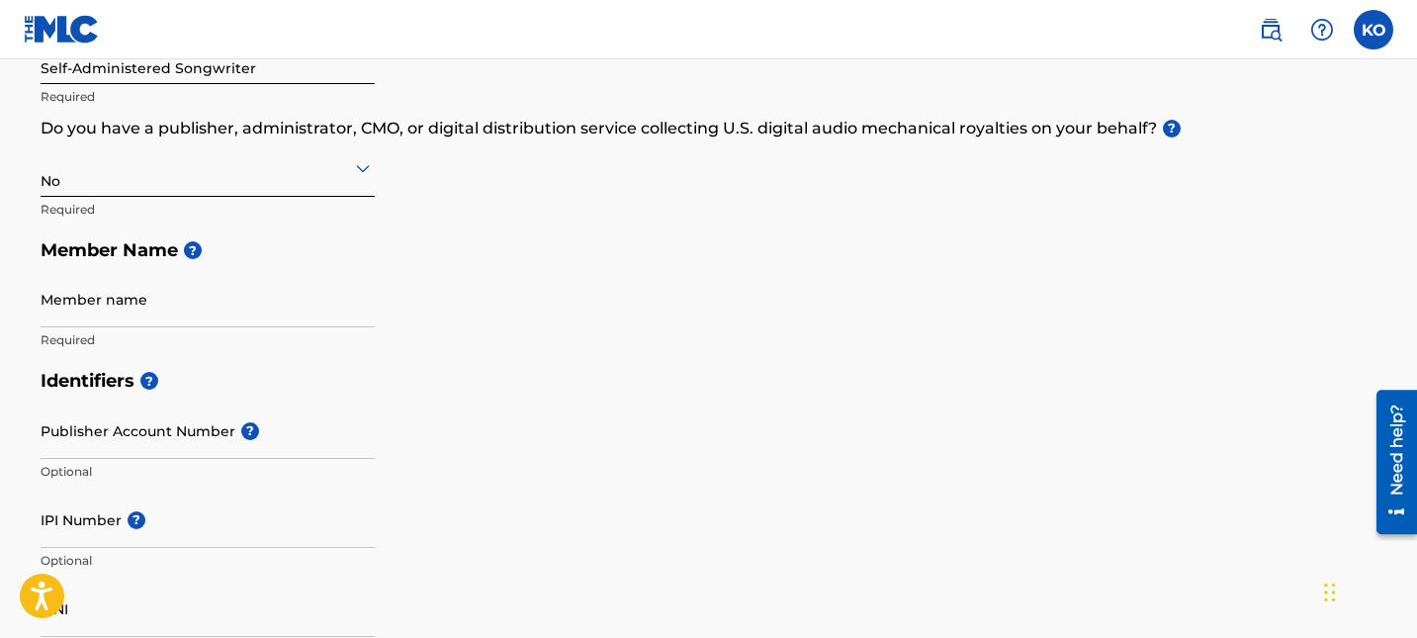
scroll to position [333, 0]
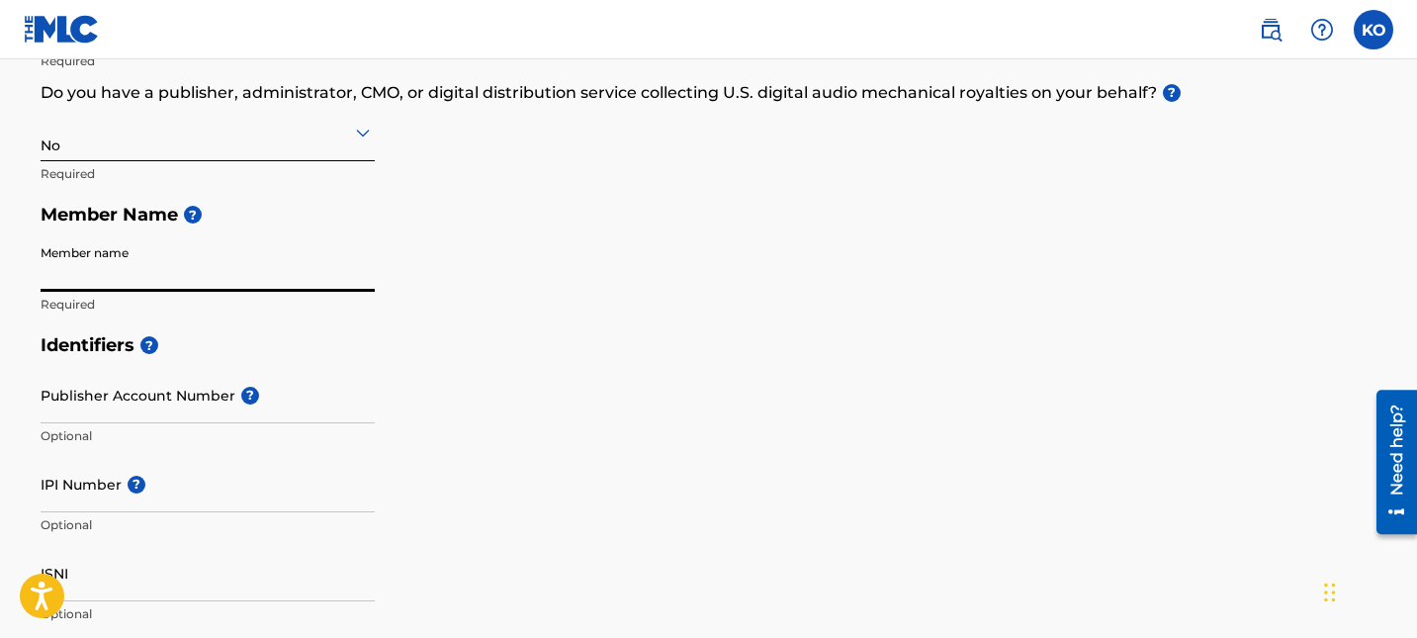
click at [243, 269] on input "Member name" at bounding box center [208, 263] width 334 height 56
type input "[PERSON_NAME]"
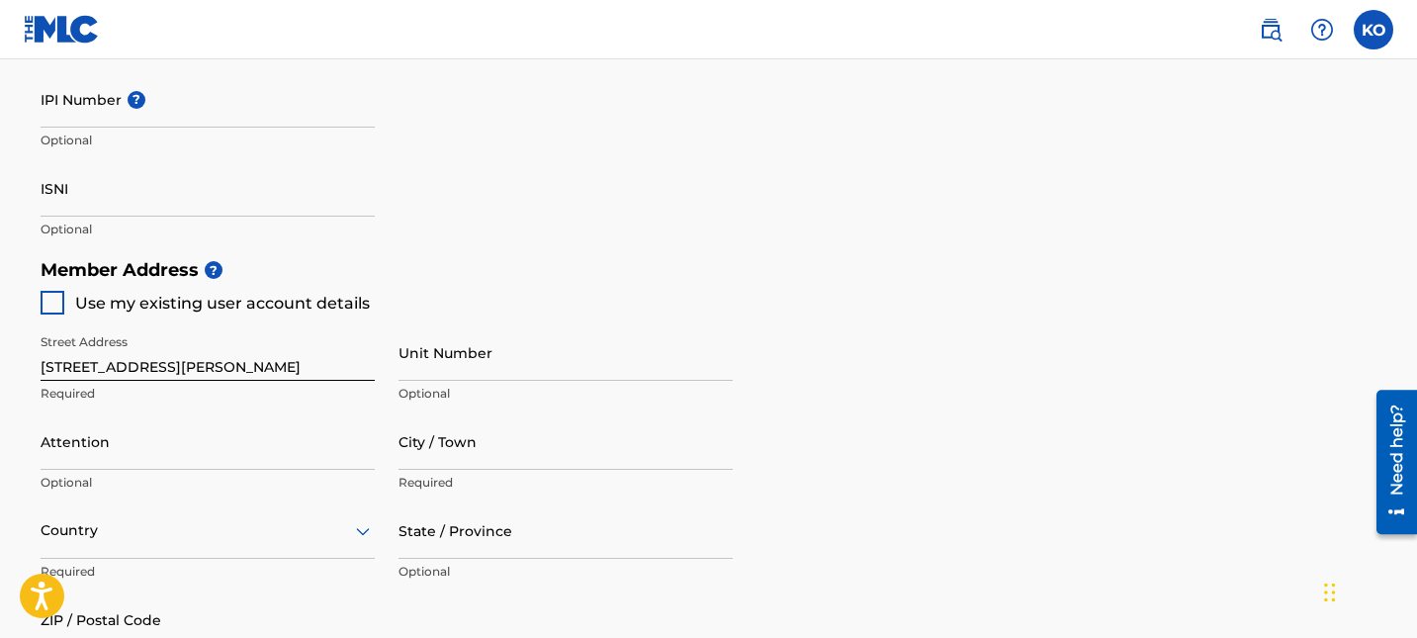
scroll to position [721, 0]
click at [50, 297] on div at bounding box center [53, 300] width 24 height 24
type input "1590 [PERSON_NAME] St"
type input "[GEOGRAPHIC_DATA]"
type input "80202"
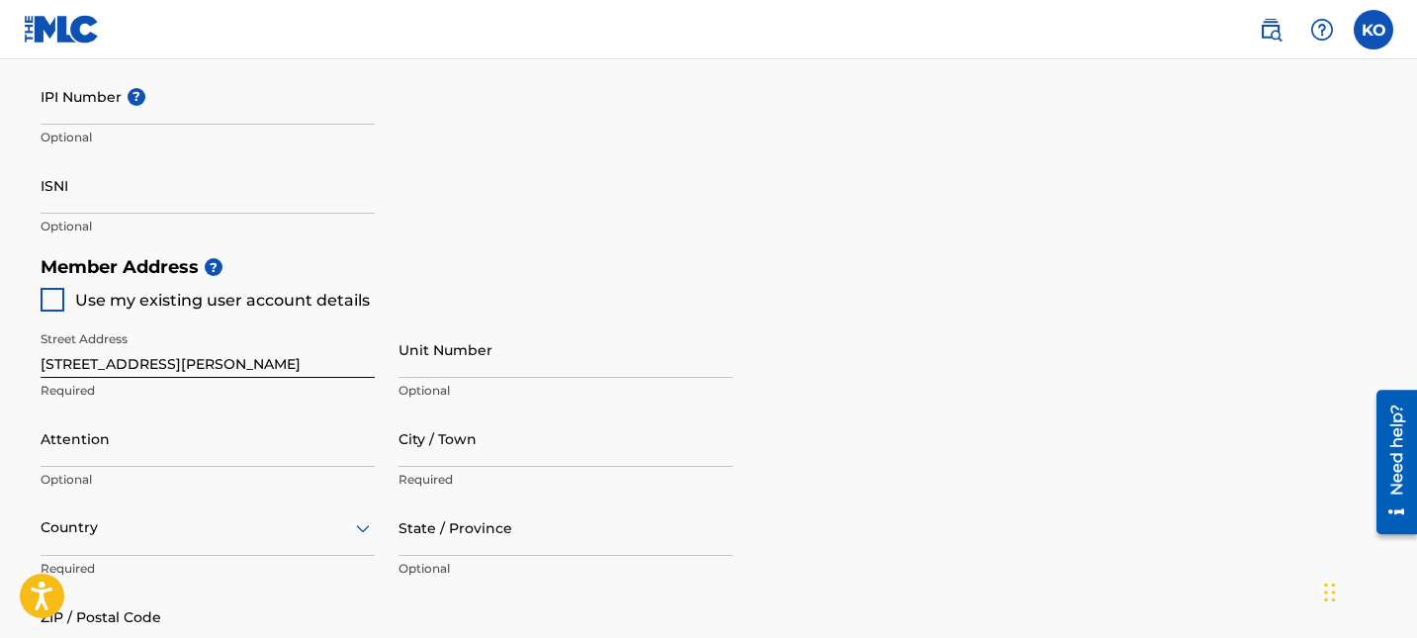
type input "747"
type input "2915760"
type input "[EMAIL_ADDRESS][DOMAIN_NAME]"
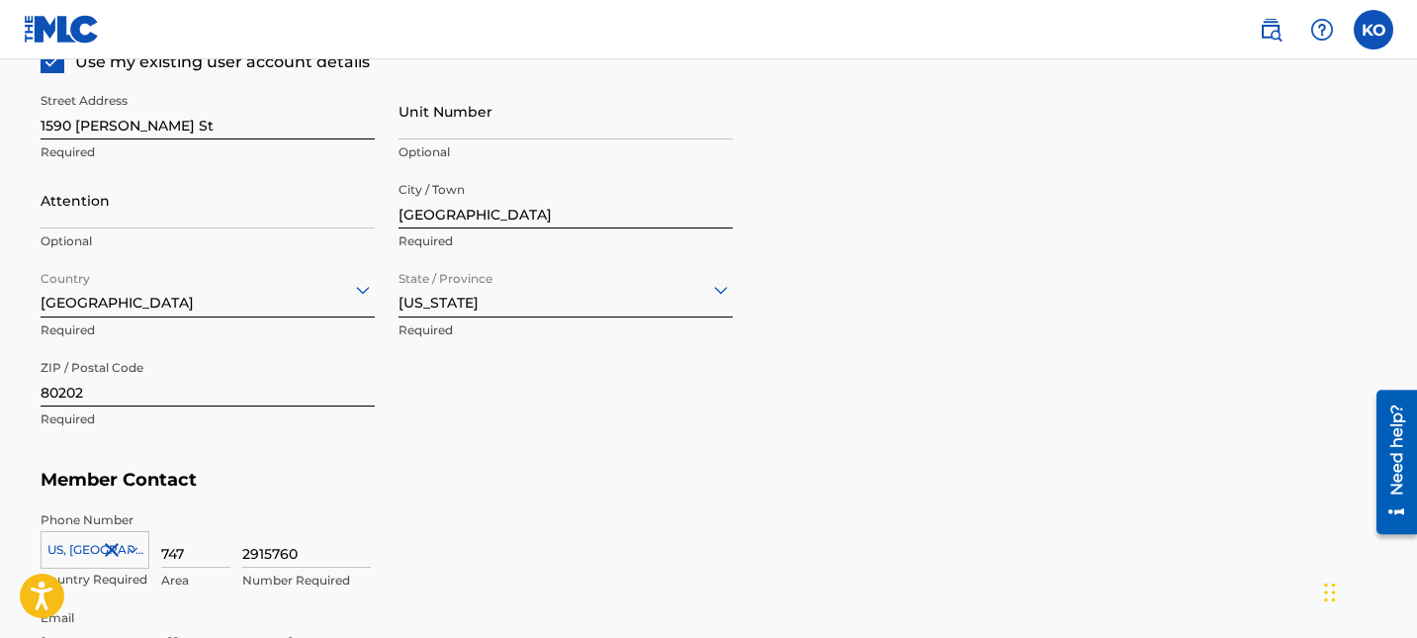
scroll to position [960, 0]
click at [445, 145] on p "Optional" at bounding box center [565, 151] width 334 height 18
click at [454, 130] on input "Unit Number" at bounding box center [565, 110] width 334 height 56
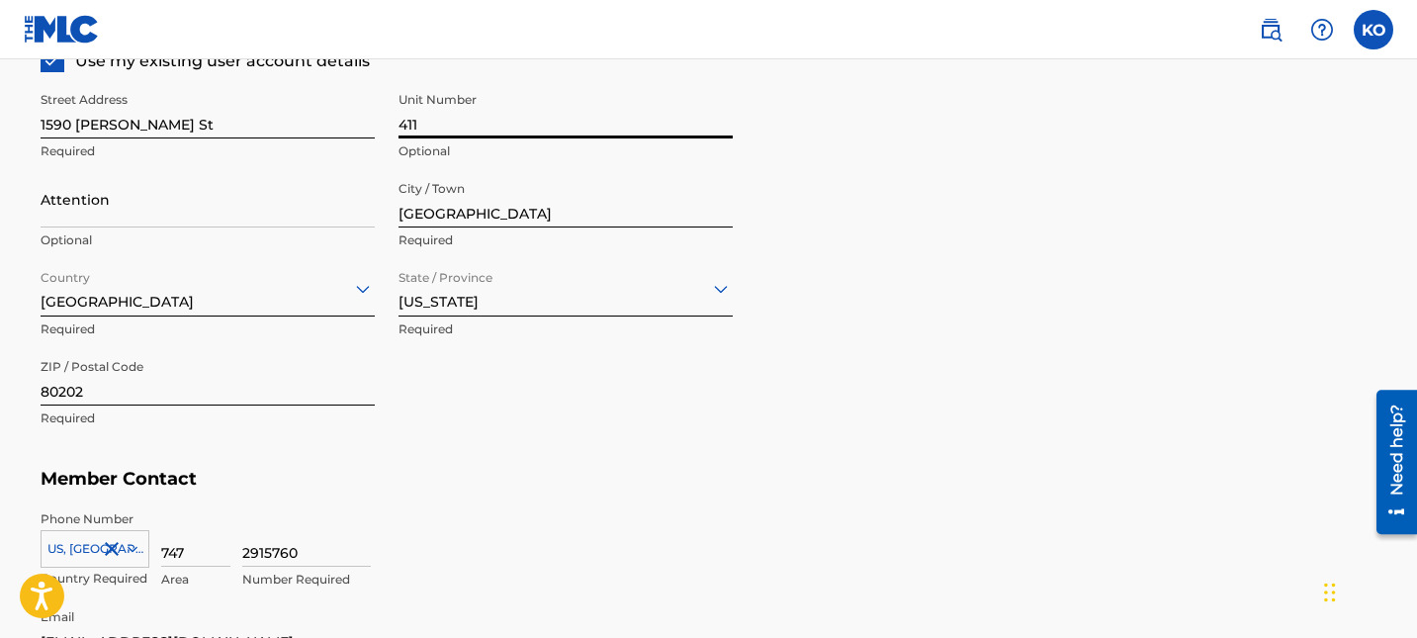
type input "411"
click at [631, 410] on div "Street Address [STREET_ADDRESS][PERSON_NAME] Optional Attention Optional City /…" at bounding box center [387, 260] width 692 height 376
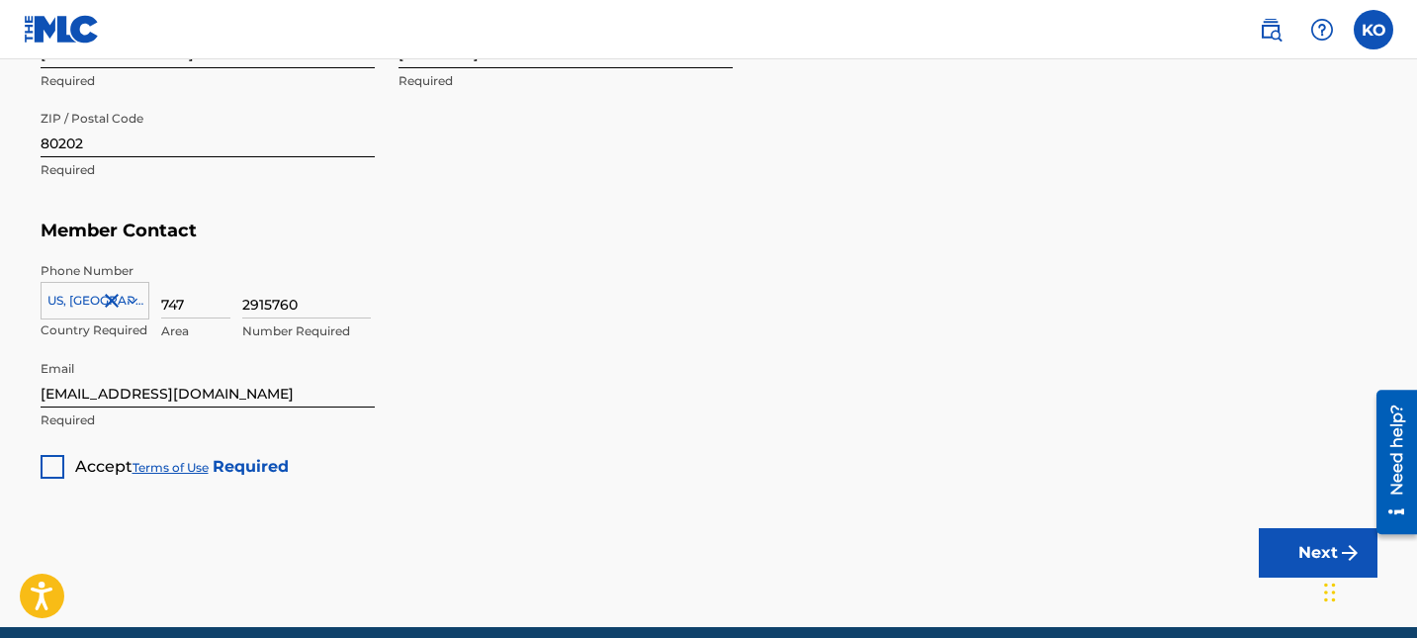
scroll to position [1241, 0]
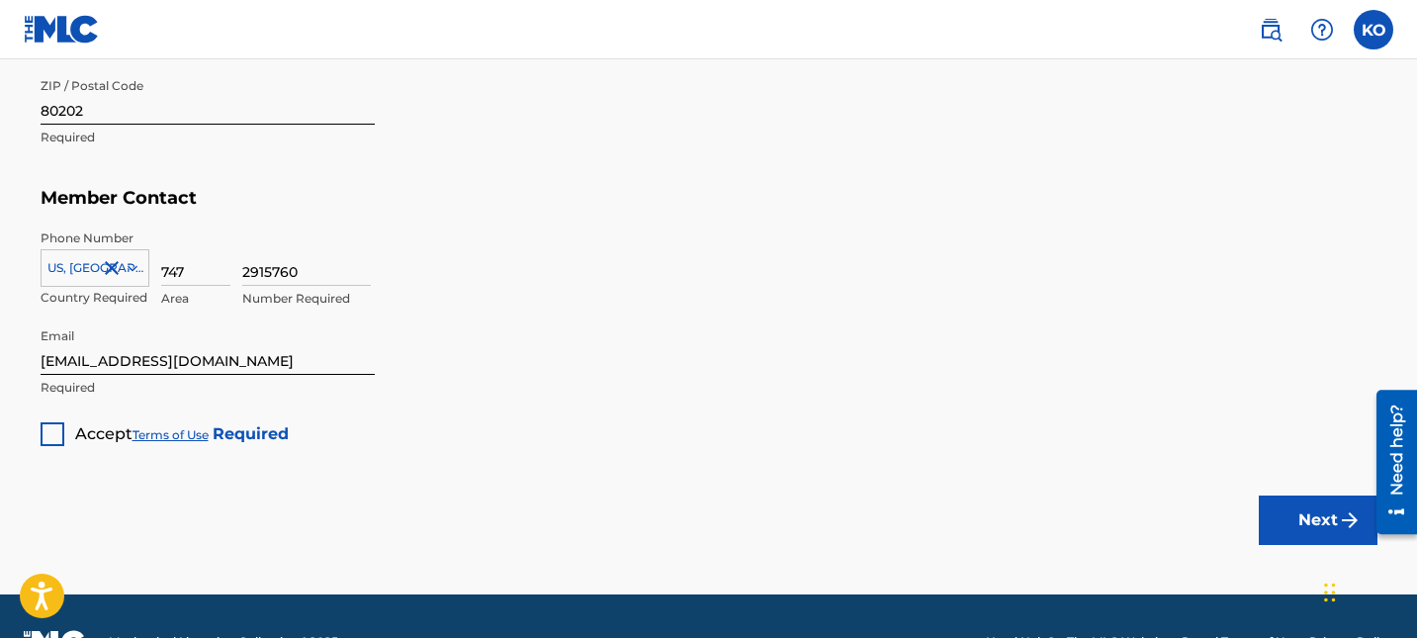
click at [63, 430] on div "Accept Terms of Use Required" at bounding box center [165, 426] width 248 height 39
click at [48, 434] on div at bounding box center [53, 434] width 24 height 24
click at [1304, 519] on button "Next" at bounding box center [1317, 519] width 119 height 49
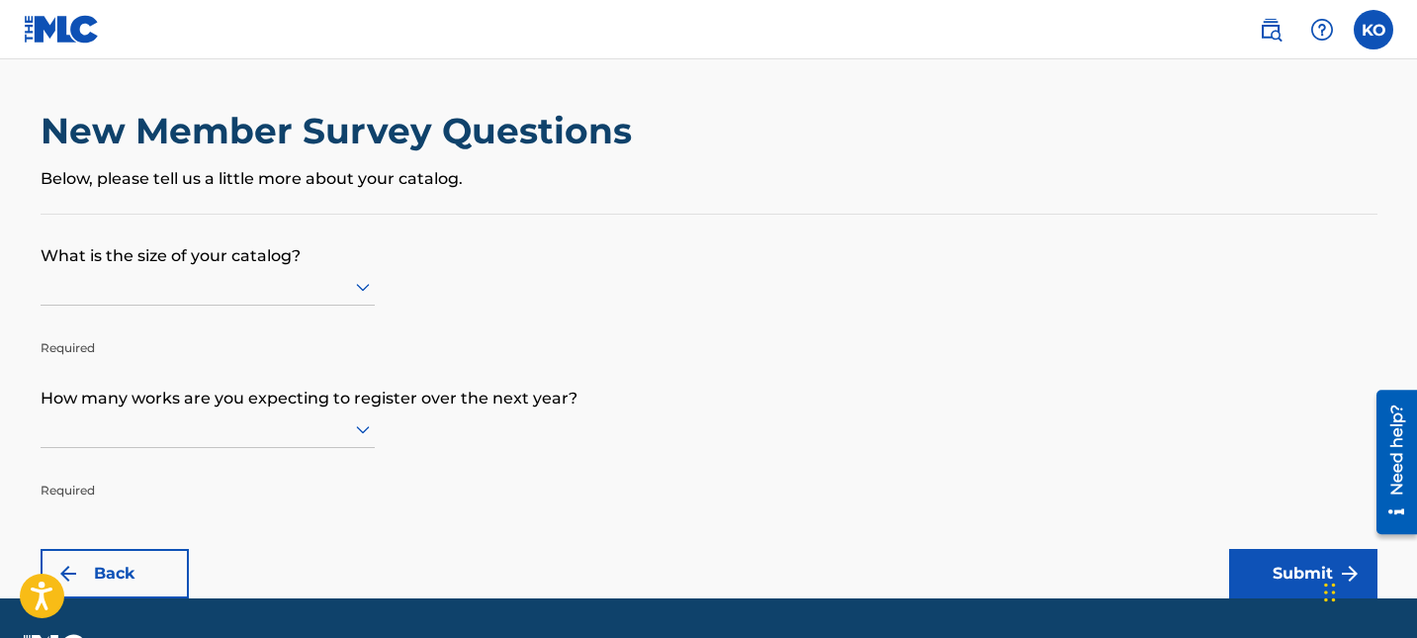
click at [320, 289] on div at bounding box center [208, 286] width 334 height 25
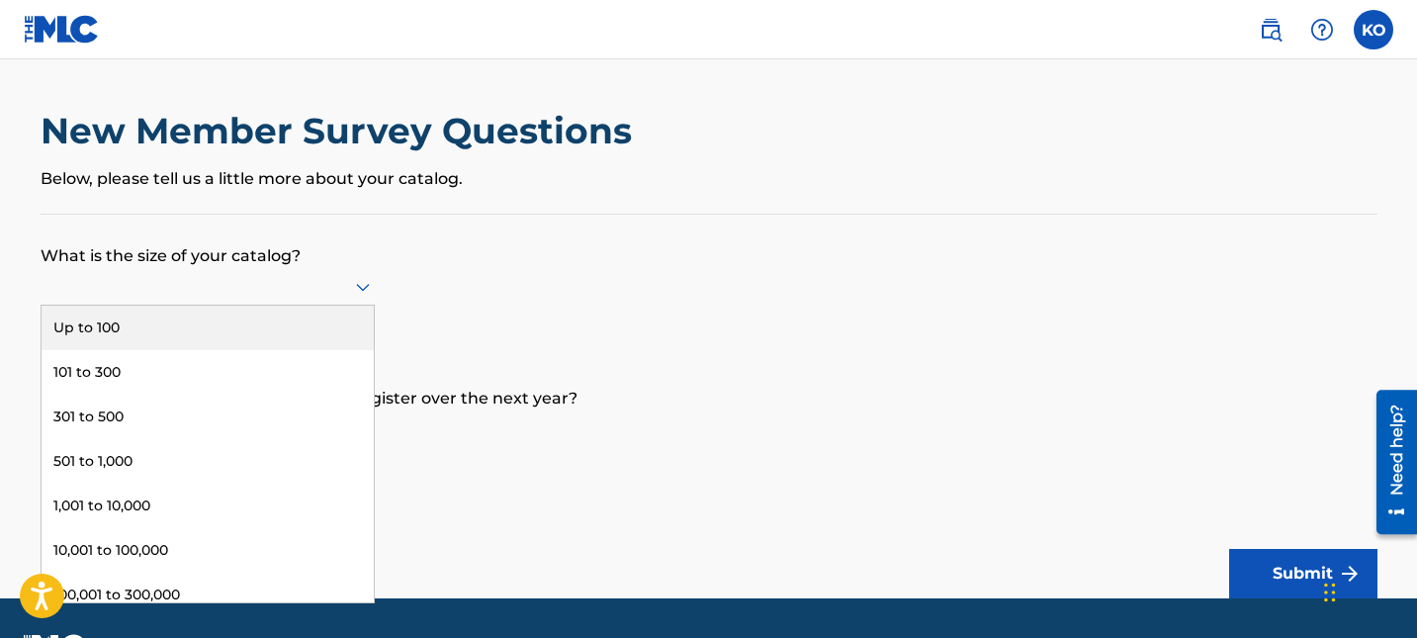
click at [304, 326] on div "Up to 100" at bounding box center [208, 327] width 332 height 44
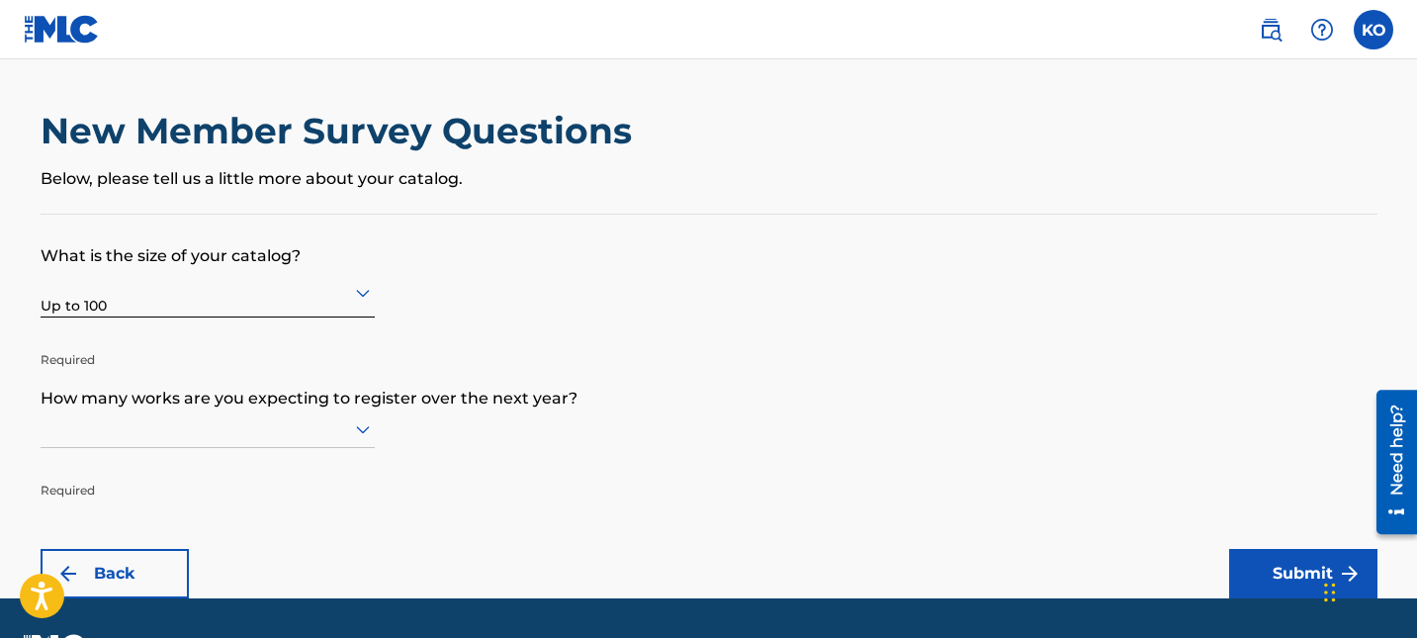
scroll to position [55, 0]
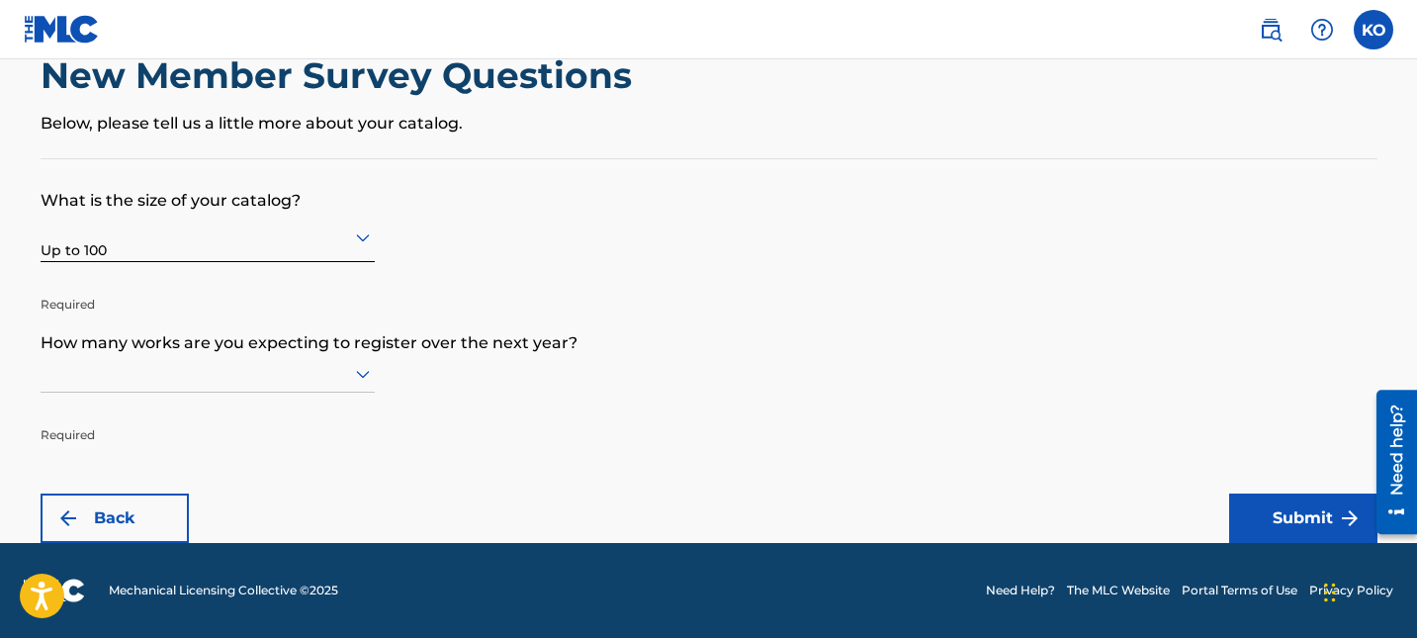
click at [300, 392] on div at bounding box center [208, 374] width 334 height 38
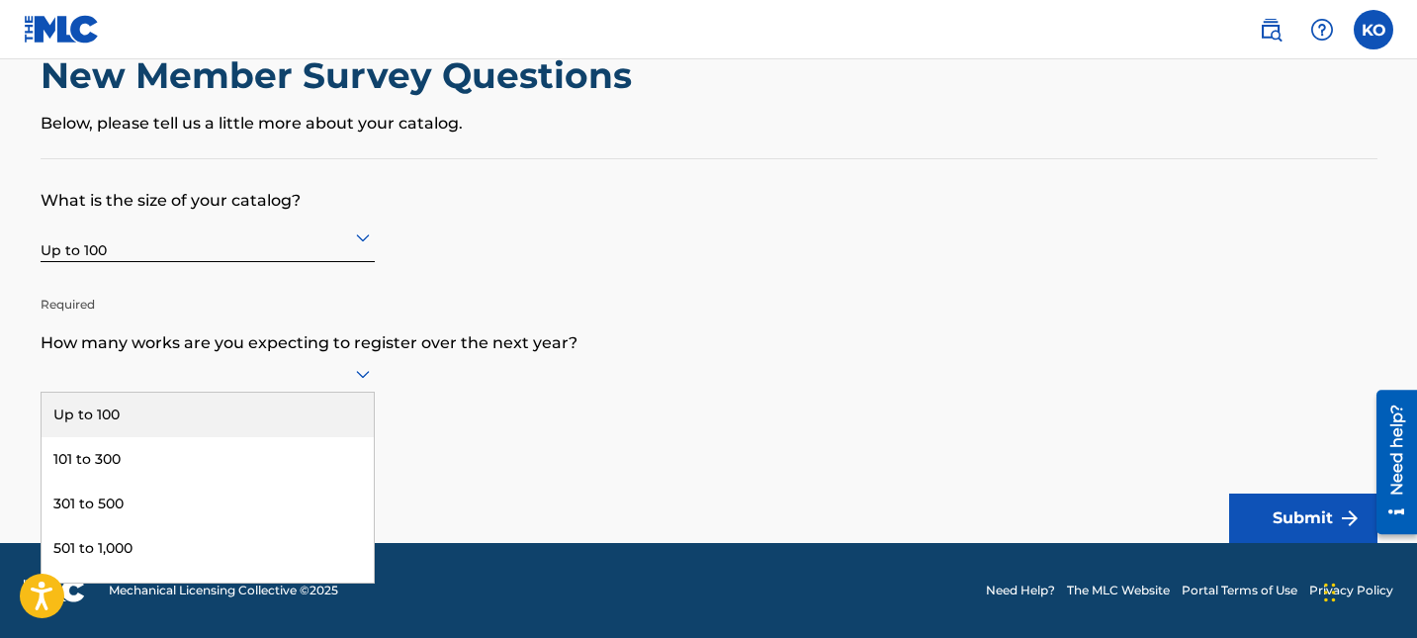
click at [310, 395] on div "Up to 100" at bounding box center [208, 414] width 332 height 44
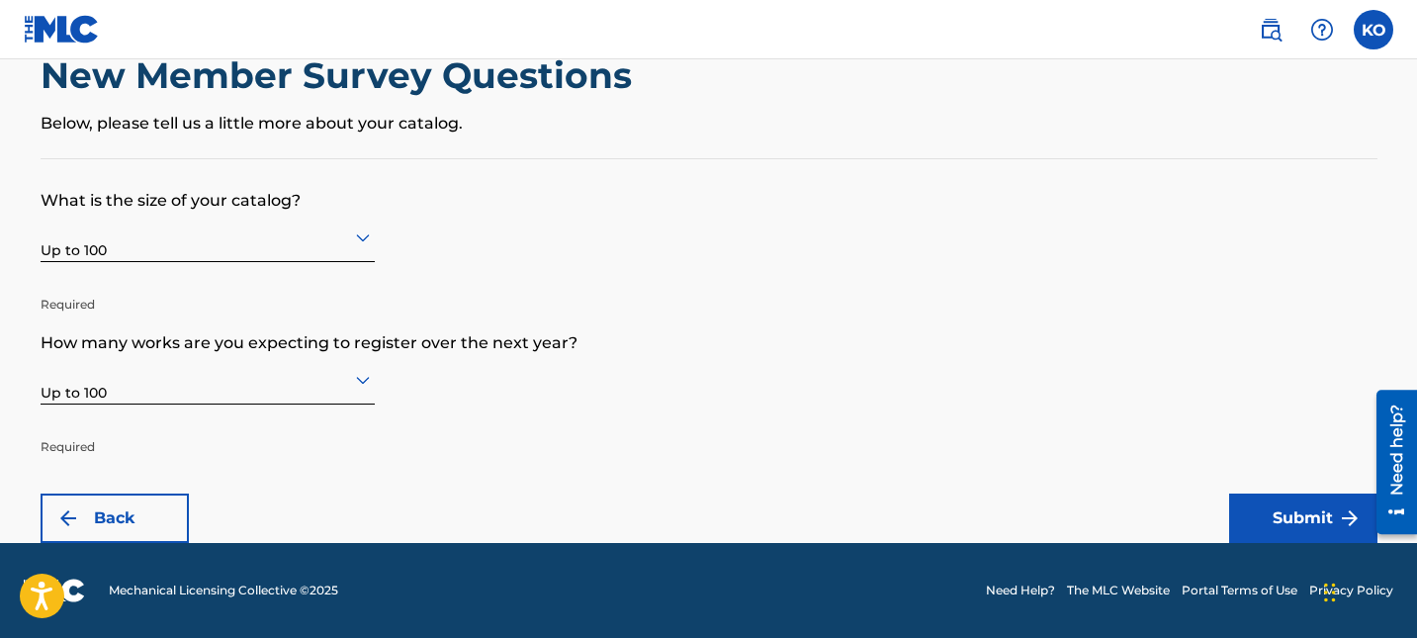
click at [1271, 502] on button "Submit" at bounding box center [1303, 517] width 148 height 49
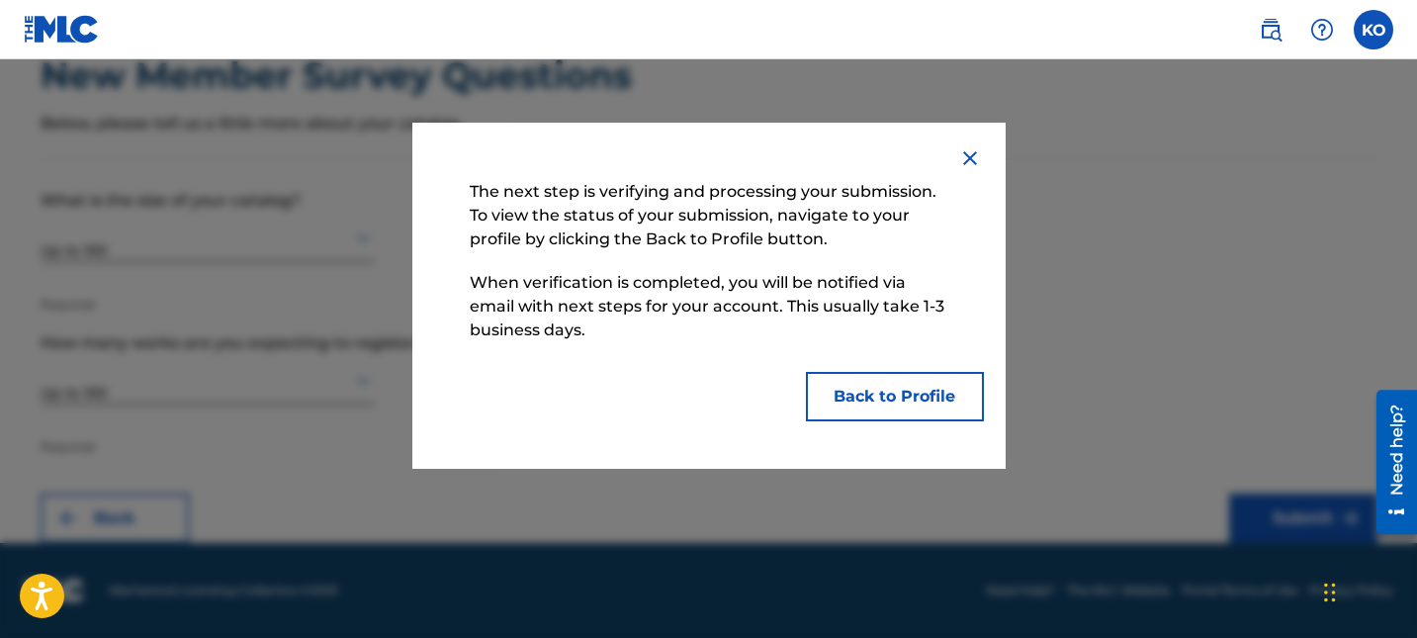
click at [837, 390] on button "Back to Profile" at bounding box center [895, 396] width 178 height 49
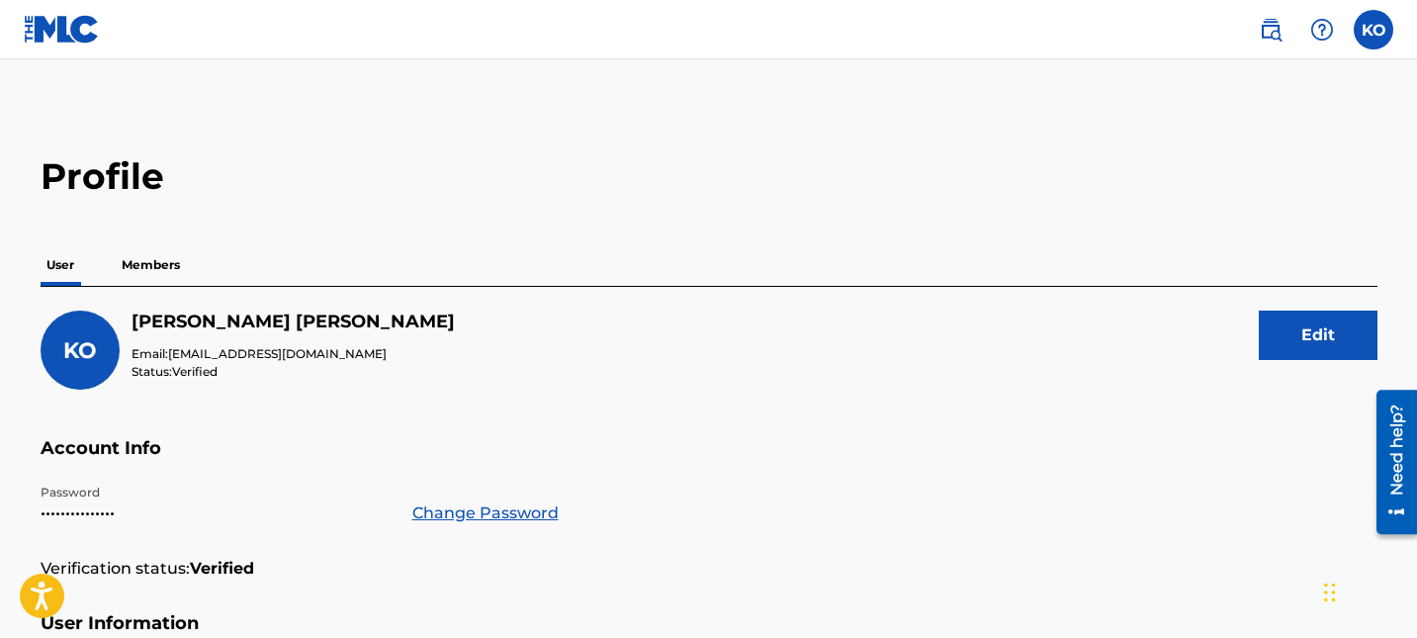
click at [172, 257] on p "Members" at bounding box center [151, 265] width 70 height 42
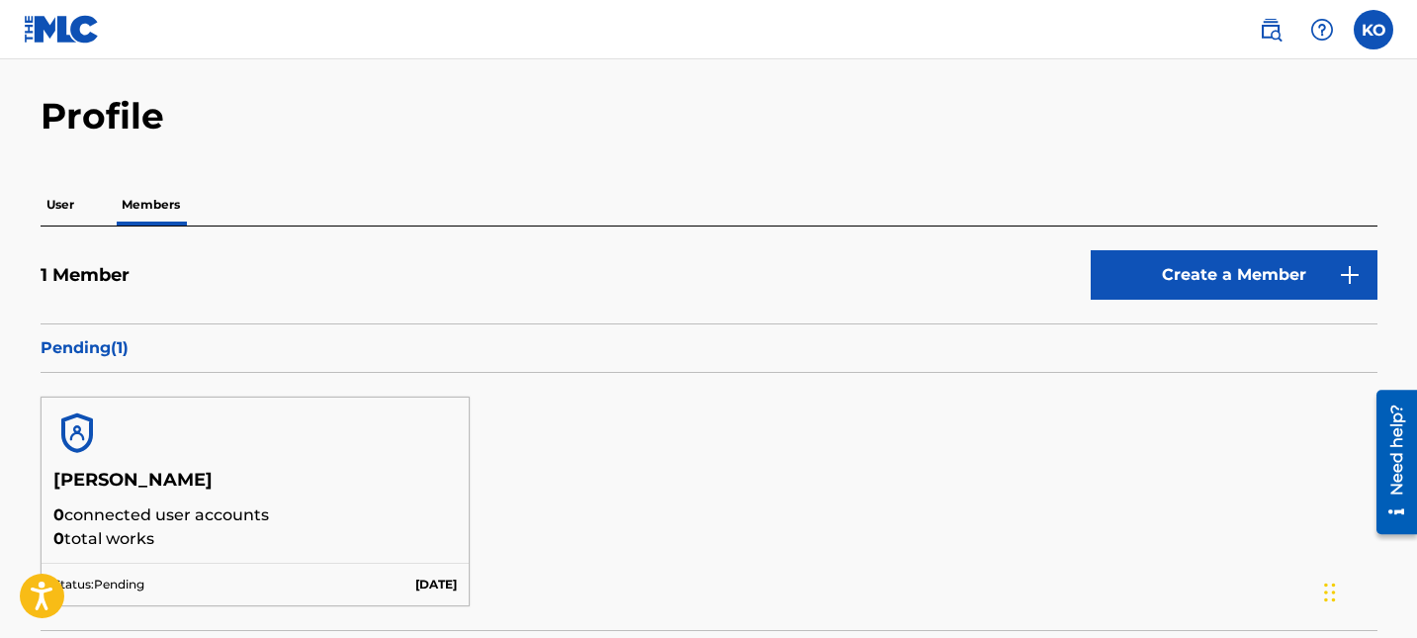
scroll to position [90, 0]
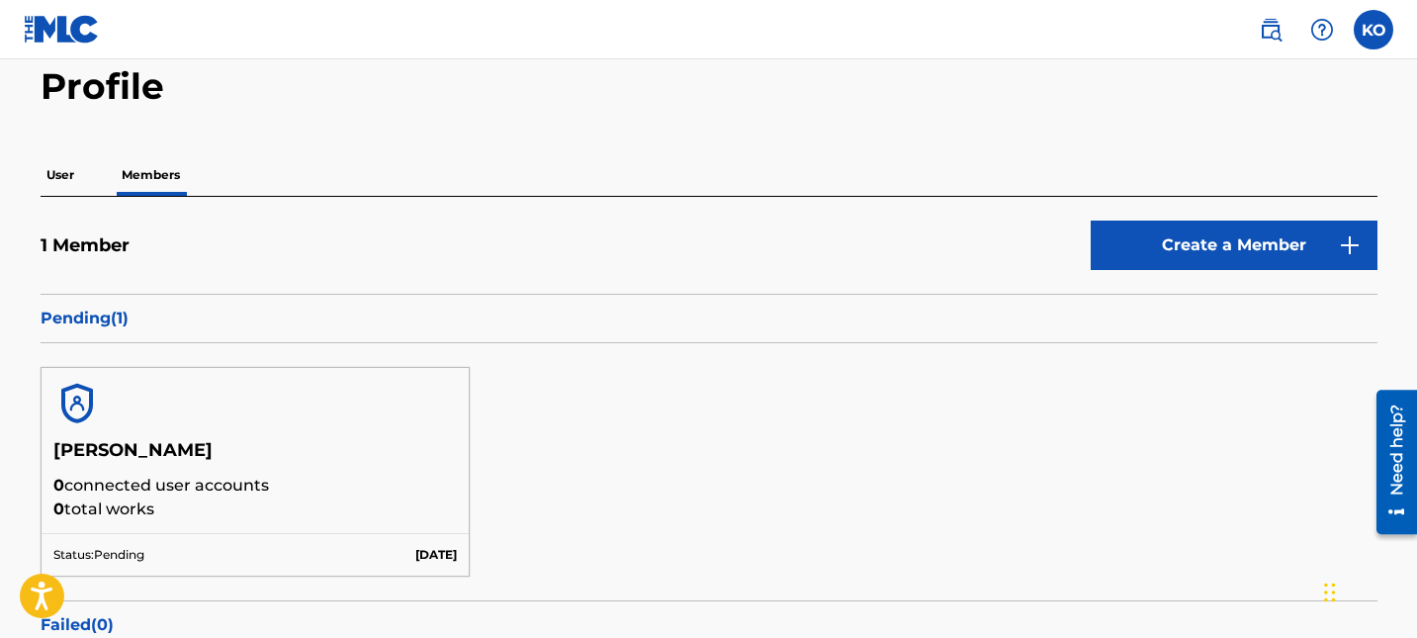
click at [1358, 38] on label at bounding box center [1373, 30] width 40 height 40
click at [1373, 30] on input "KO [PERSON_NAME] [EMAIL_ADDRESS][DOMAIN_NAME] Notification Preferences Profile …" at bounding box center [1373, 30] width 0 height 0
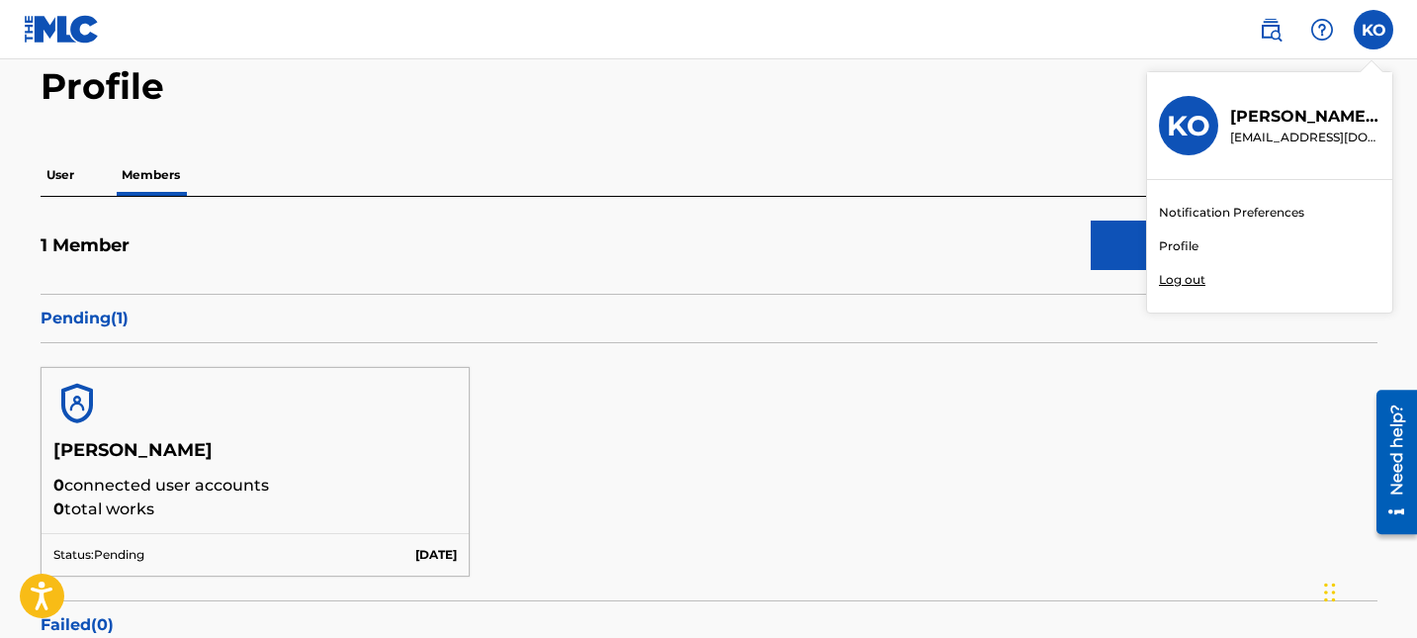
click at [1180, 243] on link "Profile" at bounding box center [1179, 246] width 40 height 18
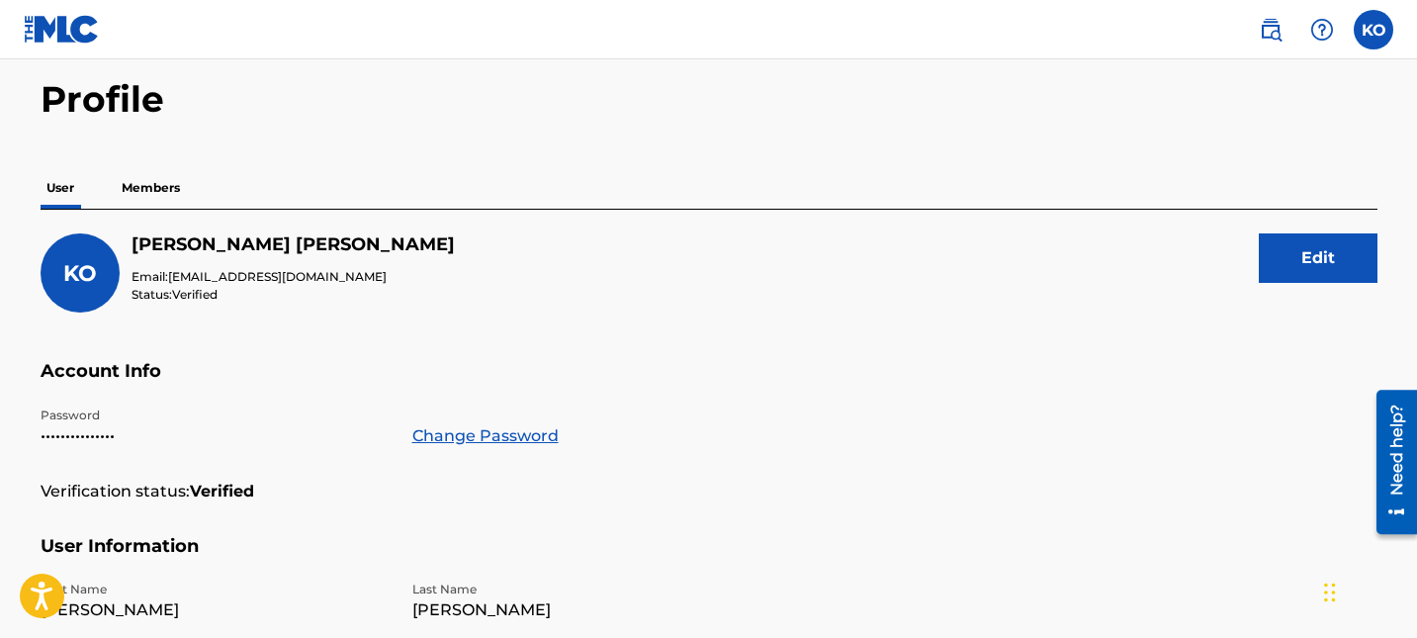
scroll to position [76, 0]
click at [1270, 259] on button "Edit" at bounding box center [1317, 258] width 119 height 49
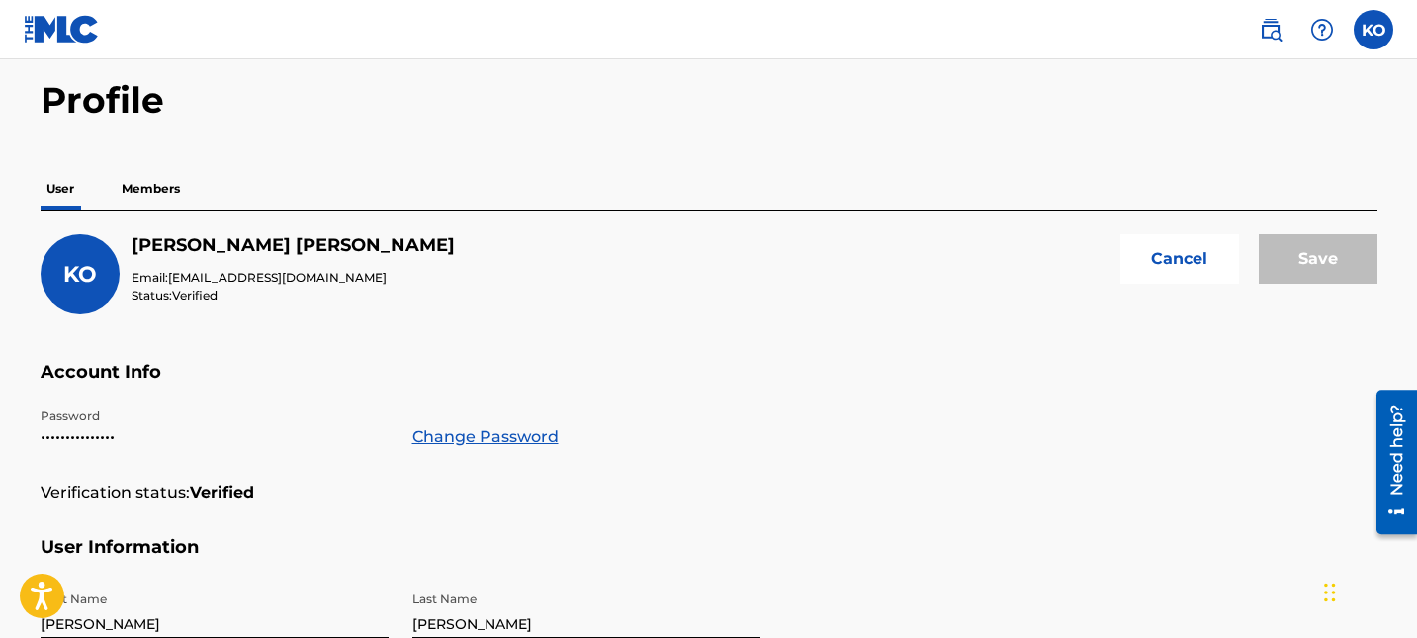
click at [77, 265] on span "KO" at bounding box center [80, 274] width 34 height 27
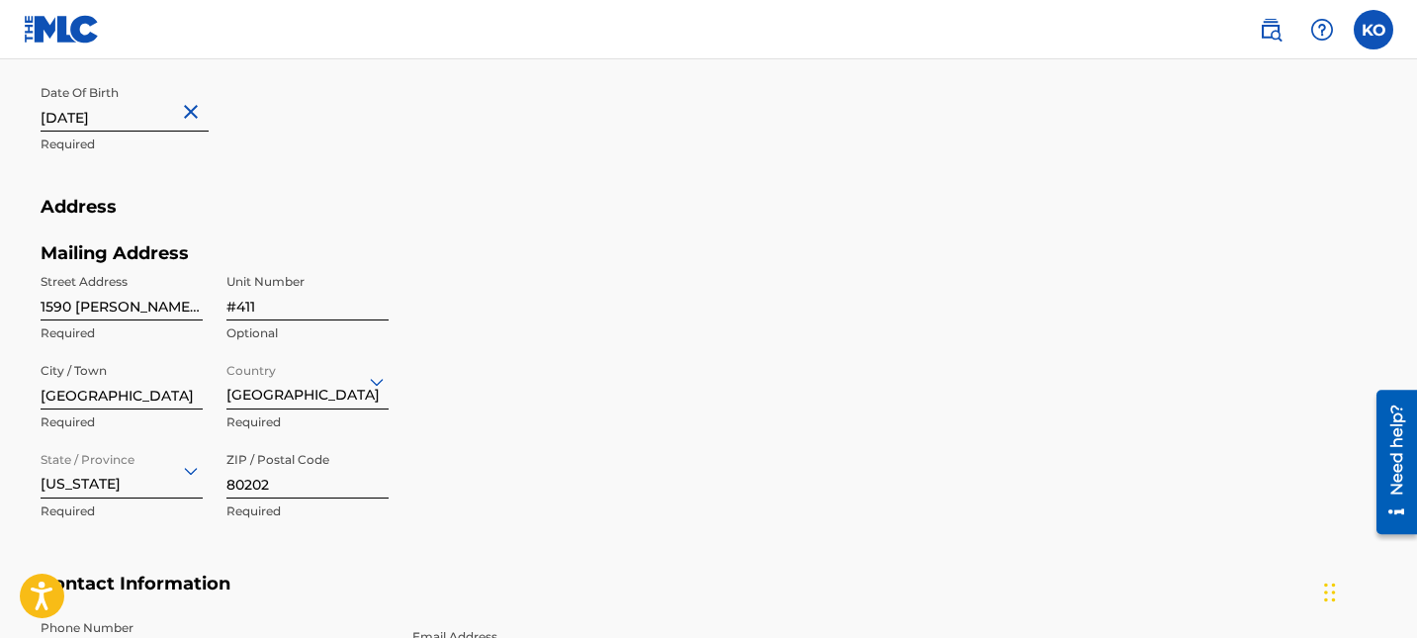
scroll to position [0, 0]
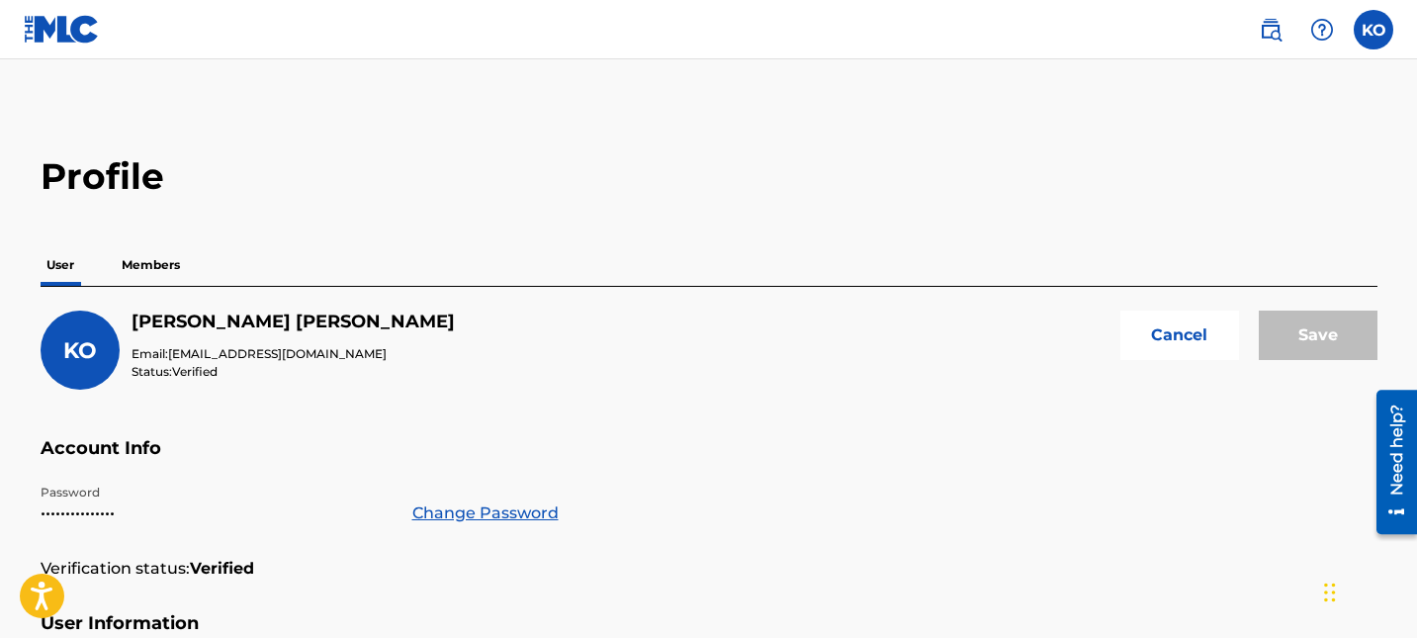
click at [1192, 319] on button "Cancel" at bounding box center [1179, 334] width 119 height 49
